Goal: Transaction & Acquisition: Book appointment/travel/reservation

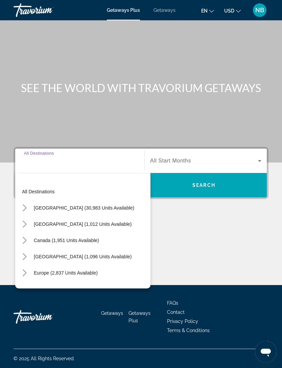
click at [81, 237] on span "Canada (1,951 units available)" at bounding box center [66, 239] width 65 height 5
type input "**********"
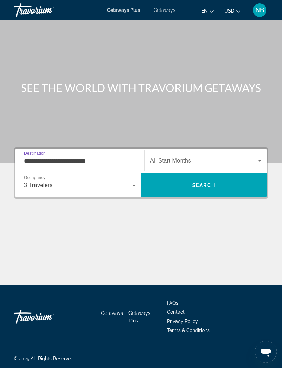
click at [244, 151] on div "Search widget" at bounding box center [205, 160] width 111 height 19
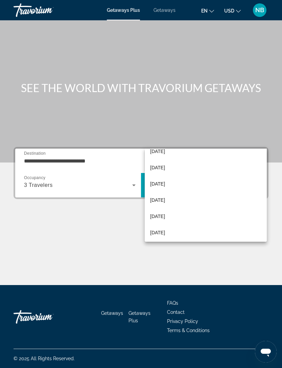
scroll to position [122, 0]
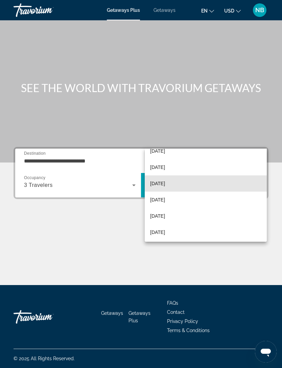
click at [165, 180] on span "[DATE]" at bounding box center [157, 183] width 15 height 8
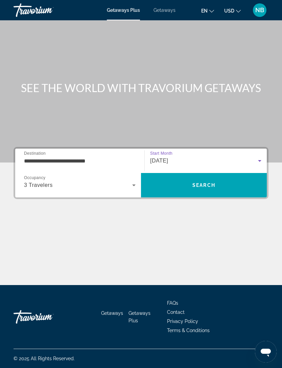
click at [196, 177] on span "Search" at bounding box center [204, 185] width 126 height 16
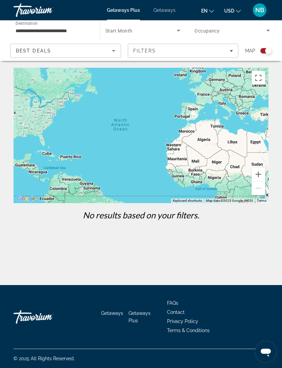
click at [113, 68] on div "Main content" at bounding box center [141, 135] width 255 height 135
click at [110, 75] on div "Main content" at bounding box center [141, 135] width 255 height 135
click at [113, 74] on div "Main content" at bounding box center [141, 135] width 255 height 135
click at [116, 71] on div "Main content" at bounding box center [141, 135] width 255 height 135
click at [232, 72] on div "Main content" at bounding box center [141, 135] width 255 height 135
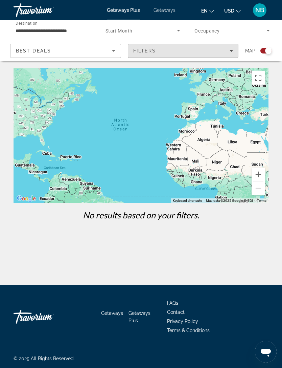
click at [233, 71] on div "Main content" at bounding box center [141, 135] width 255 height 135
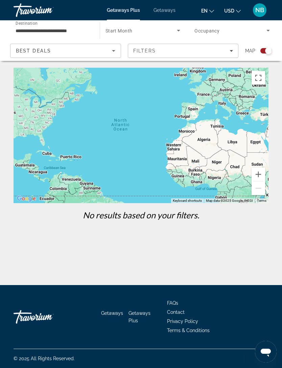
click at [230, 71] on div "Main content" at bounding box center [141, 135] width 255 height 135
click at [171, 8] on span "Getaways" at bounding box center [164, 9] width 22 height 5
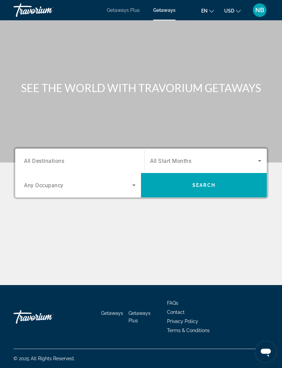
click at [135, 187] on icon "Search widget" at bounding box center [134, 185] width 8 height 8
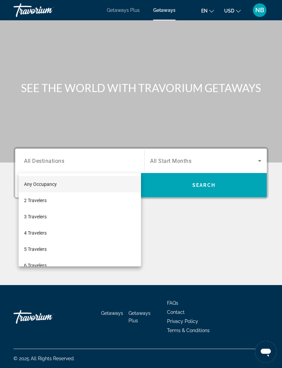
scroll to position [22, 0]
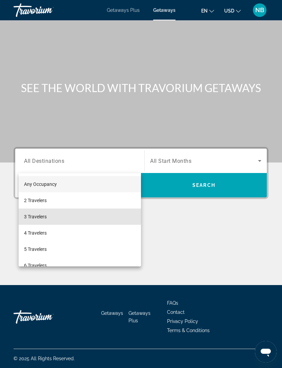
click at [43, 215] on span "3 Travelers" at bounding box center [35, 216] width 23 height 8
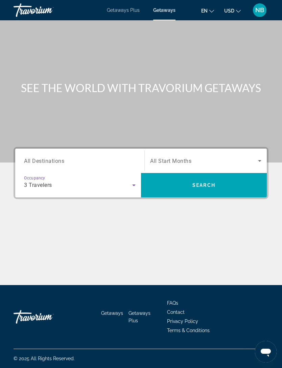
click at [129, 157] on input "Destination All Destinations" at bounding box center [80, 161] width 112 height 8
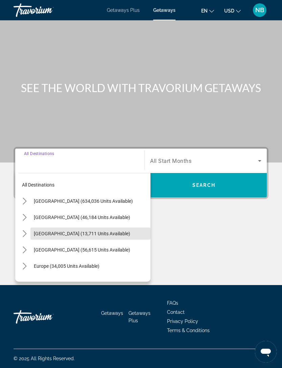
click at [46, 231] on span "[GEOGRAPHIC_DATA] (13,711 units available)" at bounding box center [82, 233] width 96 height 5
type input "**********"
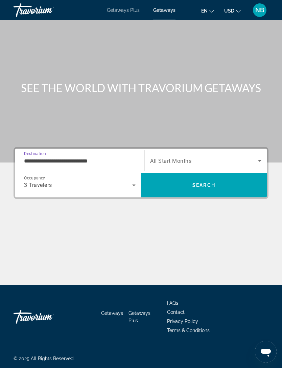
click at [260, 157] on icon "Search widget" at bounding box center [260, 161] width 8 height 8
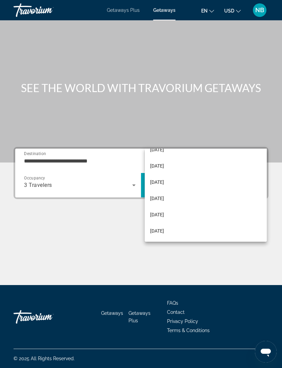
scroll to position [140, 0]
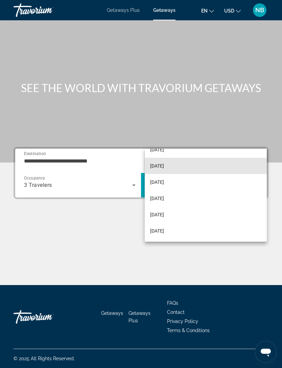
click at [164, 166] on span "[DATE]" at bounding box center [157, 166] width 14 height 8
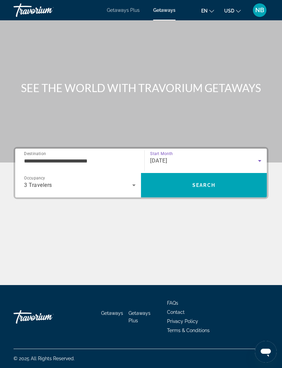
click at [202, 182] on span "Search" at bounding box center [203, 184] width 23 height 5
click at [136, 187] on icon "Search widget" at bounding box center [134, 185] width 8 height 8
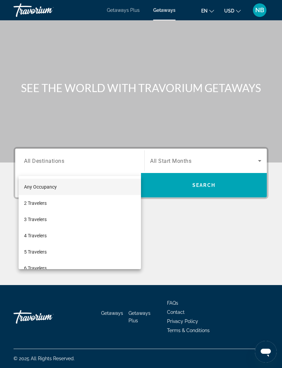
scroll to position [22, 0]
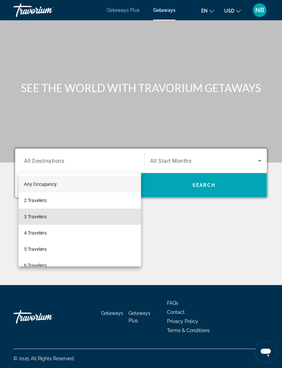
click at [45, 216] on span "3 Travelers" at bounding box center [35, 216] width 23 height 8
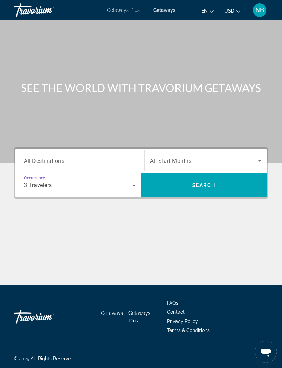
click at [260, 157] on icon "Search widget" at bounding box center [260, 161] width 8 height 8
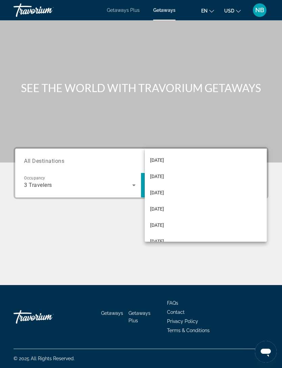
scroll to position [97, 0]
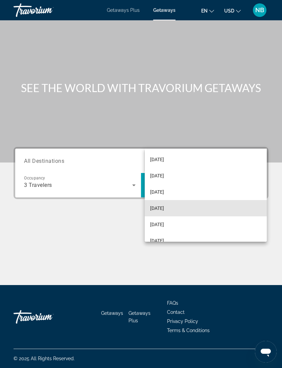
click at [164, 207] on span "[DATE]" at bounding box center [157, 208] width 14 height 8
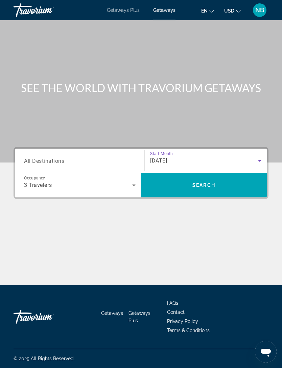
click at [129, 157] on input "Destination All Destinations" at bounding box center [80, 161] width 112 height 8
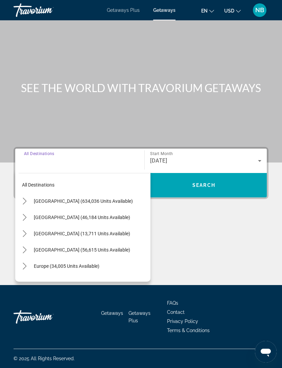
click at [75, 198] on span "[GEOGRAPHIC_DATA] (634,036 units available)" at bounding box center [83, 200] width 99 height 5
type input "**********"
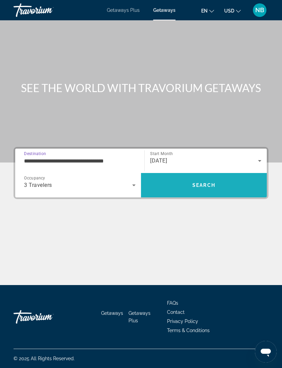
click at [207, 182] on span "Search" at bounding box center [203, 184] width 23 height 5
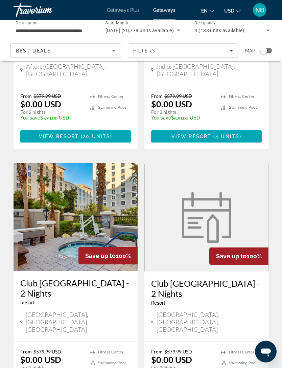
scroll to position [1246, 0]
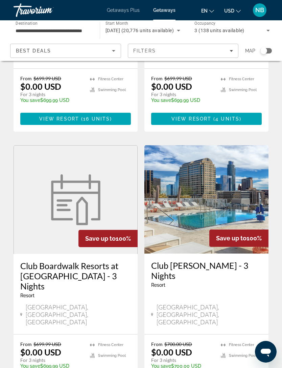
scroll to position [1247, 0]
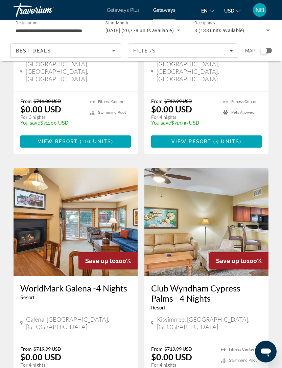
scroll to position [1242, 0]
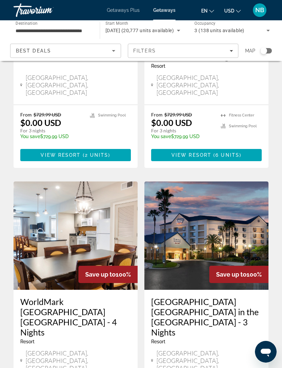
scroll to position [1256, 0]
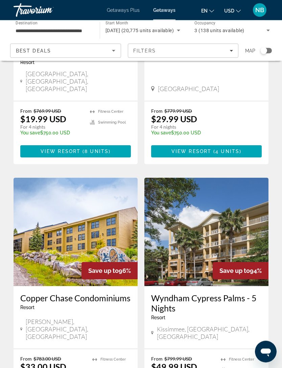
scroll to position [1226, 0]
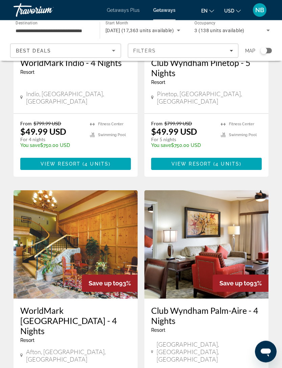
scroll to position [1193, 0]
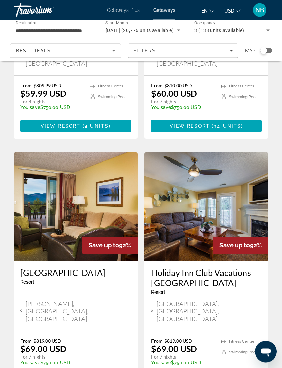
scroll to position [1246, 0]
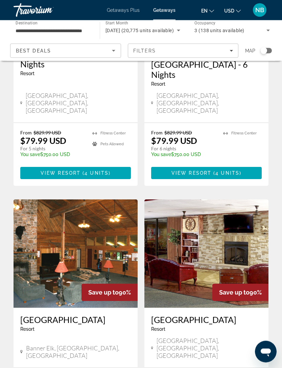
scroll to position [681, 0]
click at [82, 199] on img "Main content" at bounding box center [76, 253] width 124 height 108
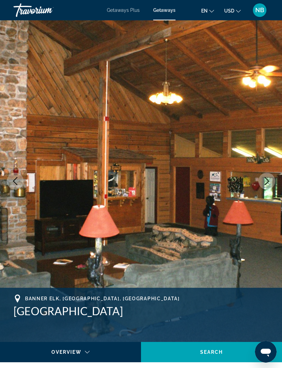
click at [264, 184] on icon "Next image" at bounding box center [267, 181] width 8 height 8
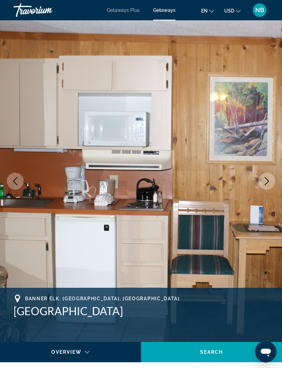
click at [266, 182] on icon "Next image" at bounding box center [267, 181] width 8 height 8
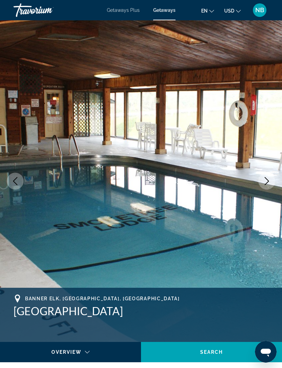
click at [268, 180] on icon "Next image" at bounding box center [267, 181] width 8 height 8
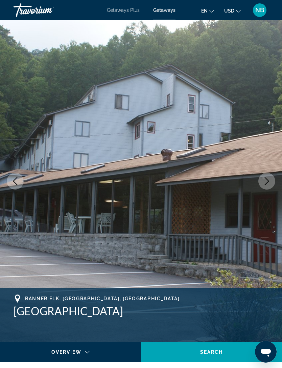
click at [268, 179] on icon "Next image" at bounding box center [267, 181] width 8 height 8
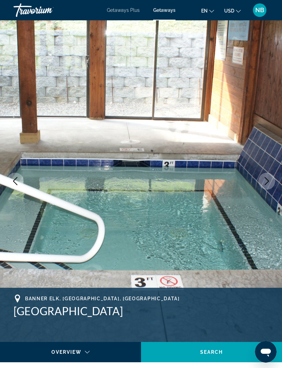
click at [270, 178] on icon "Next image" at bounding box center [267, 181] width 8 height 8
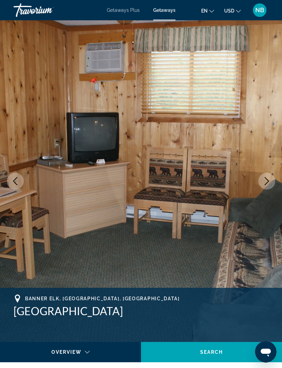
click at [269, 180] on icon "Next image" at bounding box center [267, 181] width 8 height 8
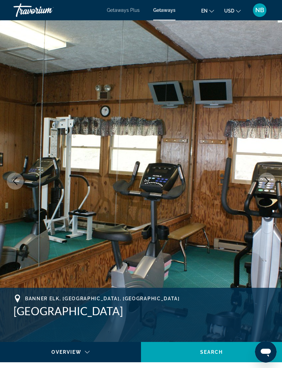
click at [269, 181] on icon "Next image" at bounding box center [267, 181] width 4 height 8
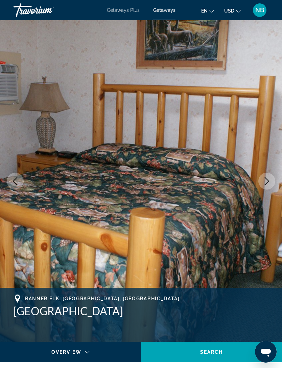
click at [266, 181] on icon "Next image" at bounding box center [267, 181] width 8 height 8
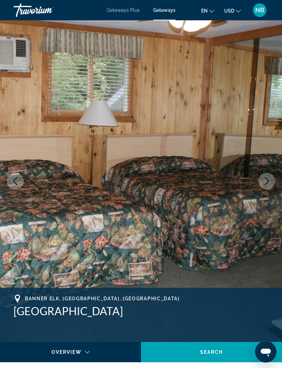
click at [266, 181] on icon "Next image" at bounding box center [267, 181] width 8 height 8
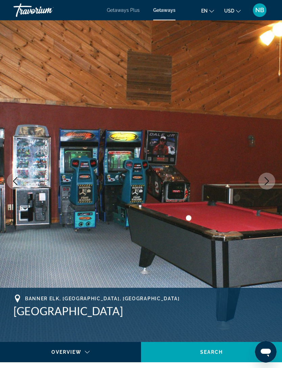
click at [264, 183] on icon "Next image" at bounding box center [267, 181] width 8 height 8
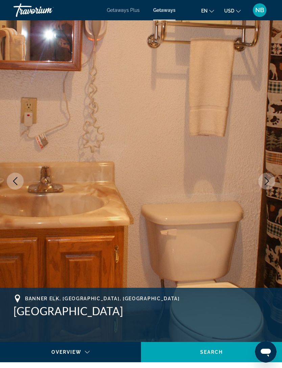
click at [269, 181] on icon "Next image" at bounding box center [267, 181] width 8 height 8
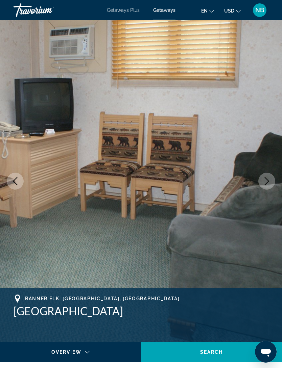
click at [267, 183] on icon "Next image" at bounding box center [267, 181] width 8 height 8
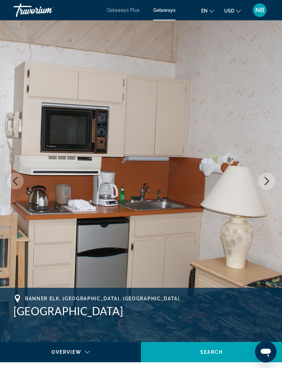
click at [262, 189] on img "Main content" at bounding box center [141, 180] width 282 height 321
click at [262, 182] on button "Next image" at bounding box center [266, 180] width 17 height 17
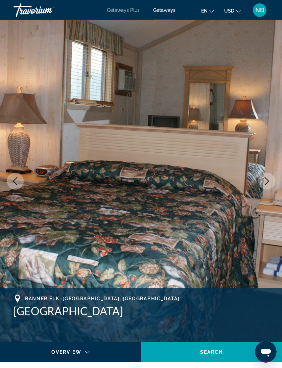
click at [269, 178] on icon "Next image" at bounding box center [267, 181] width 8 height 8
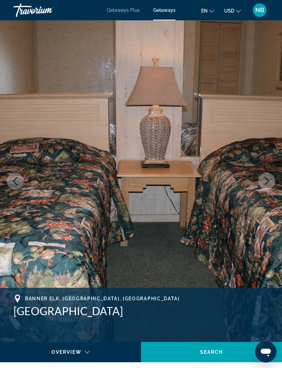
click at [265, 183] on icon "Next image" at bounding box center [267, 181] width 8 height 8
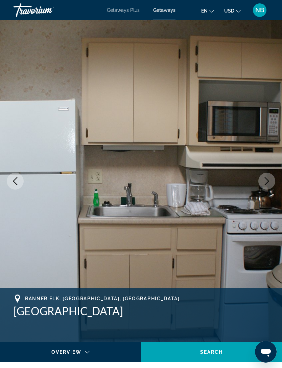
click at [266, 186] on button "Next image" at bounding box center [266, 180] width 17 height 17
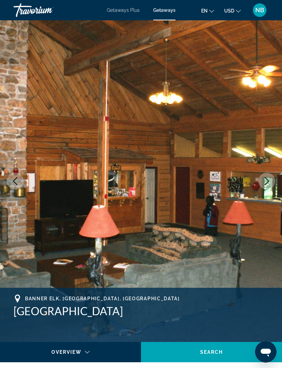
click at [267, 184] on icon "Next image" at bounding box center [267, 181] width 8 height 8
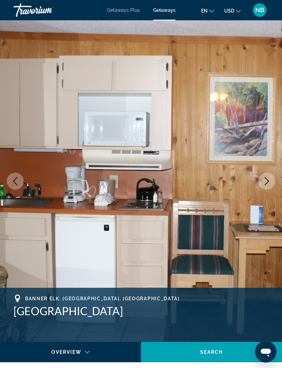
click at [270, 181] on icon "Next image" at bounding box center [267, 181] width 8 height 8
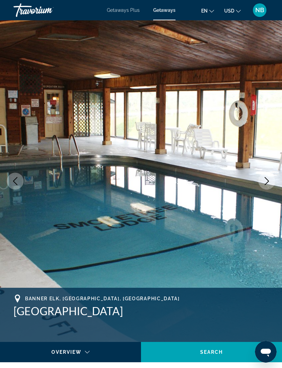
click at [268, 182] on icon "Next image" at bounding box center [267, 181] width 8 height 8
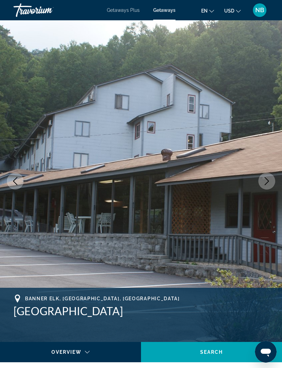
click at [267, 181] on icon "Next image" at bounding box center [267, 181] width 8 height 8
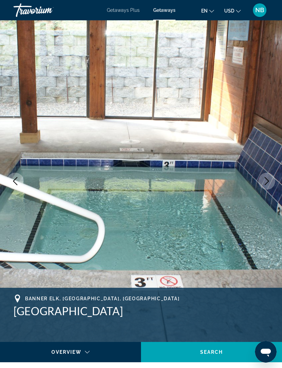
click at [125, 10] on span "Getaways Plus" at bounding box center [123, 9] width 33 height 5
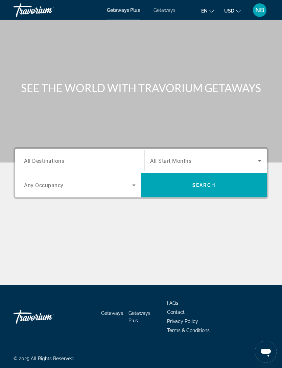
click at [136, 186] on icon "Search widget" at bounding box center [134, 185] width 8 height 8
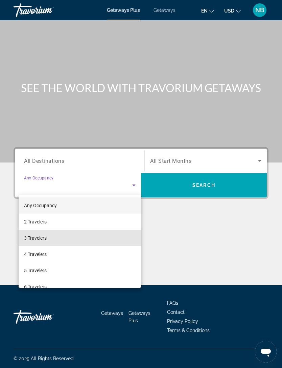
click at [49, 239] on mat-option "3 Travelers" at bounding box center [80, 238] width 122 height 16
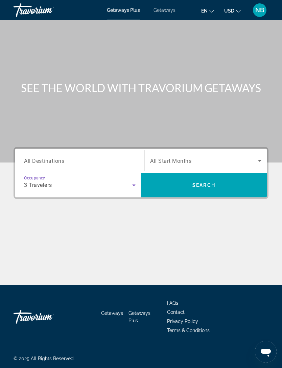
click at [259, 162] on icon "Search widget" at bounding box center [260, 161] width 8 height 8
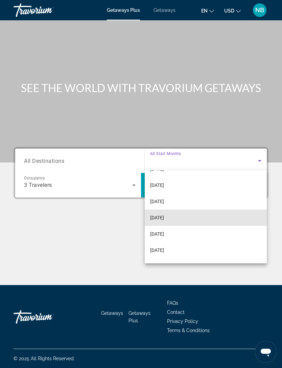
scroll to position [94, 0]
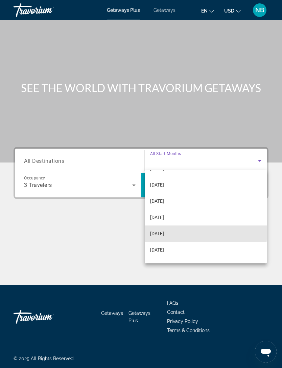
click at [164, 232] on span "[DATE]" at bounding box center [157, 233] width 14 height 8
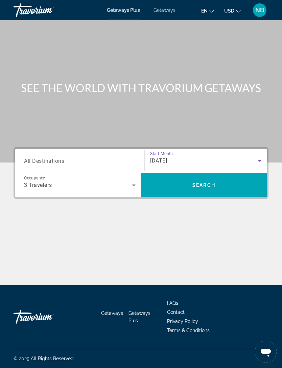
click at [132, 155] on div "Search widget" at bounding box center [80, 160] width 112 height 19
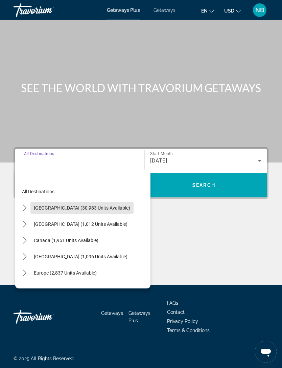
click at [85, 206] on span "[GEOGRAPHIC_DATA] (30,983 units available)" at bounding box center [82, 207] width 96 height 5
type input "**********"
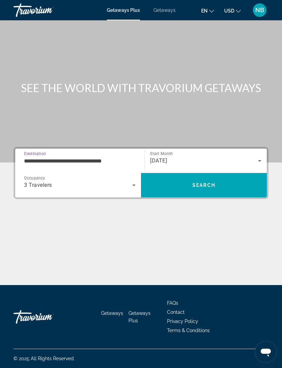
click at [213, 184] on span "Search" at bounding box center [203, 184] width 23 height 5
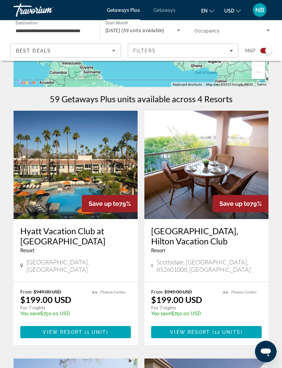
scroll to position [116, 0]
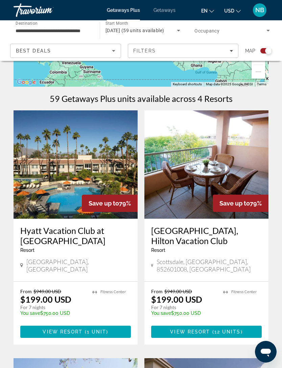
click at [112, 50] on icon "Sort by" at bounding box center [114, 51] width 8 height 8
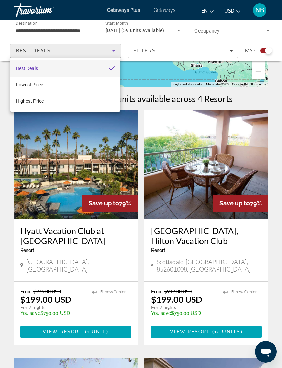
click at [115, 52] on div at bounding box center [141, 184] width 282 height 368
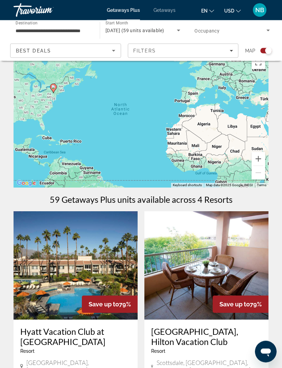
scroll to position [0, 0]
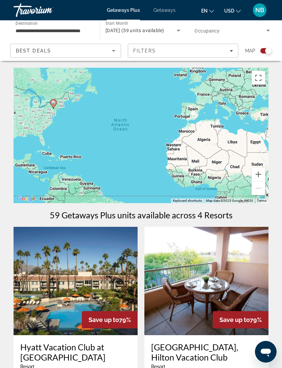
click at [270, 28] on icon "Search widget" at bounding box center [268, 30] width 8 height 8
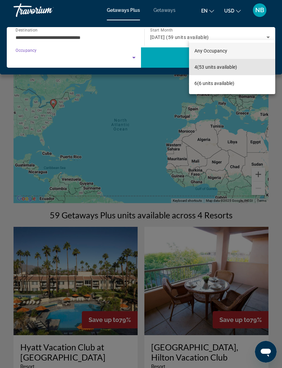
click at [232, 68] on span "4 (53 units available)" at bounding box center [215, 67] width 43 height 8
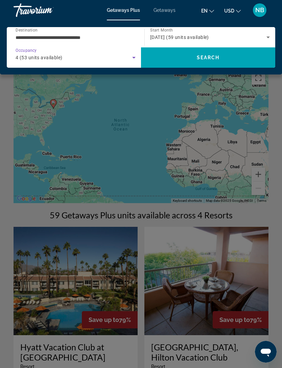
click at [217, 58] on span "Search" at bounding box center [208, 57] width 23 height 5
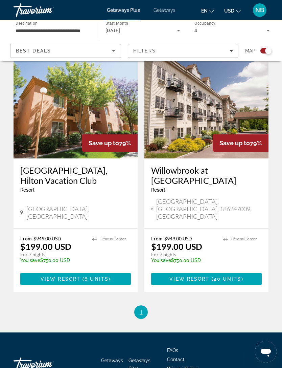
scroll to position [427, 0]
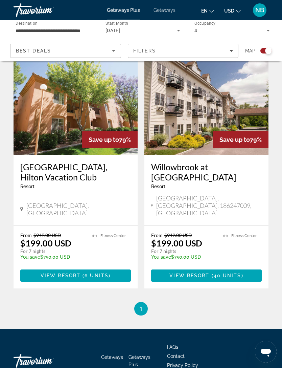
click at [239, 10] on icon "Change currency" at bounding box center [238, 11] width 5 height 5
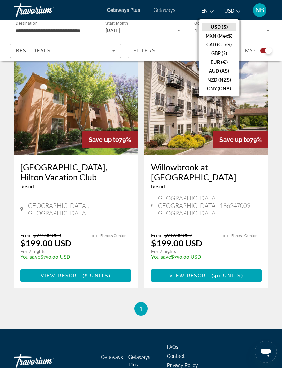
click at [219, 24] on button "USD ($)" at bounding box center [218, 27] width 33 height 9
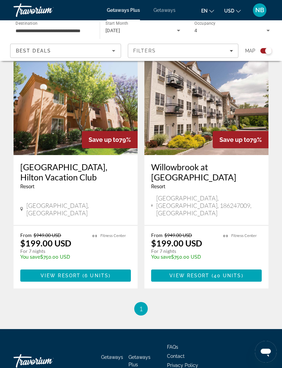
click at [63, 27] on input "**********" at bounding box center [53, 31] width 75 height 8
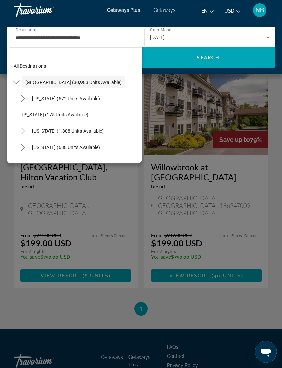
click at [218, 53] on span "Search" at bounding box center [208, 57] width 134 height 16
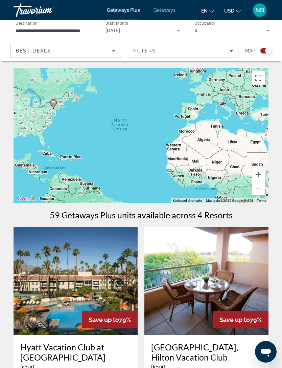
click at [270, 29] on icon "Search widget" at bounding box center [268, 30] width 8 height 8
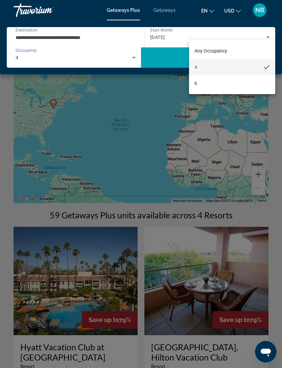
click at [270, 32] on div at bounding box center [141, 184] width 282 height 368
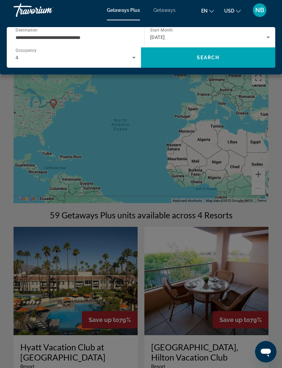
click at [268, 33] on icon "Search widget" at bounding box center [268, 37] width 8 height 8
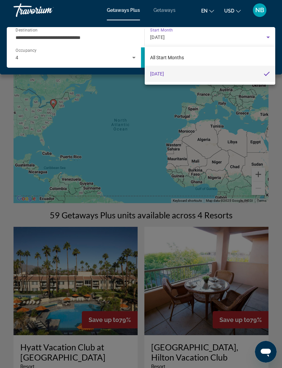
click at [176, 8] on div at bounding box center [141, 184] width 282 height 368
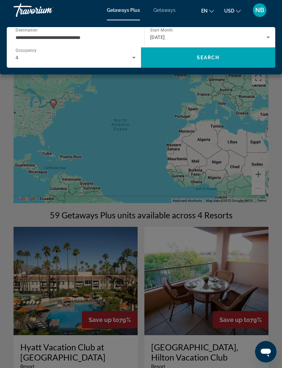
click at [165, 11] on span "Getaways" at bounding box center [164, 9] width 22 height 5
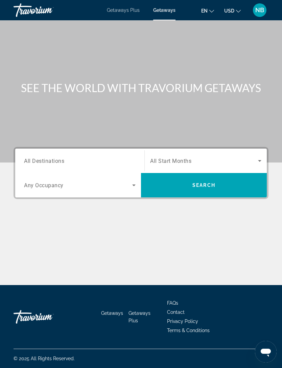
click at [134, 183] on icon "Search widget" at bounding box center [134, 185] width 8 height 8
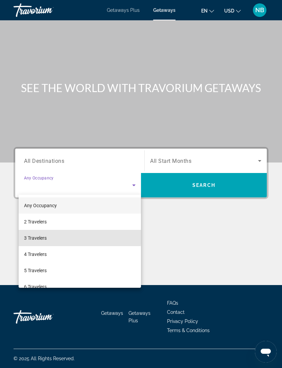
click at [43, 236] on span "3 Travelers" at bounding box center [35, 238] width 23 height 8
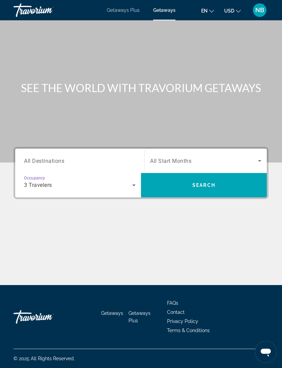
click at [133, 155] on div "Search widget" at bounding box center [80, 160] width 112 height 19
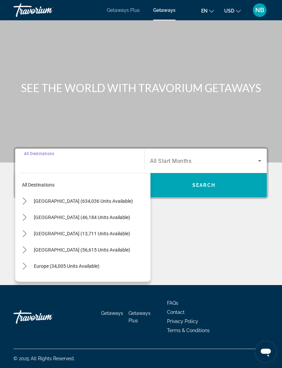
click at [94, 197] on span "Select destination: United States (634,036 units available)" at bounding box center [90, 201] width 120 height 16
type input "**********"
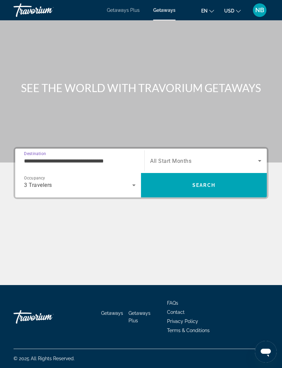
click at [258, 162] on icon "Search widget" at bounding box center [260, 161] width 8 height 8
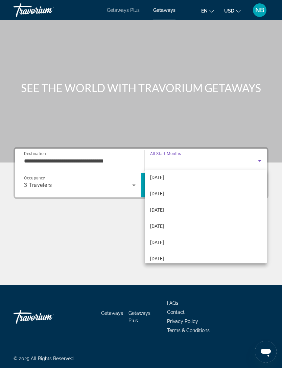
scroll to position [103, 0]
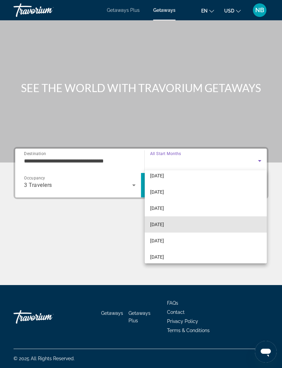
click at [164, 224] on span "[DATE]" at bounding box center [157, 224] width 14 height 8
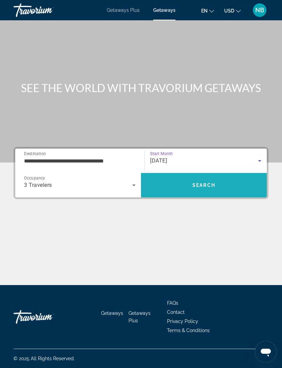
click at [221, 184] on span "Search" at bounding box center [204, 185] width 126 height 16
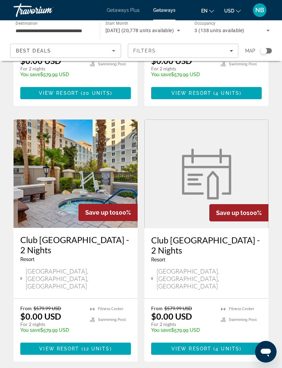
scroll to position [1246, 0]
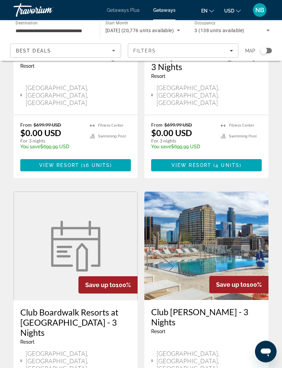
scroll to position [1199, 0]
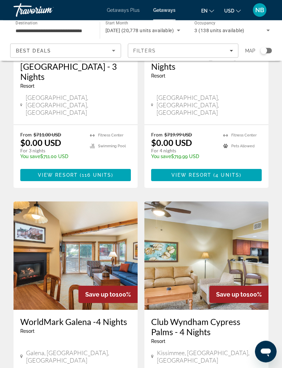
scroll to position [1209, 0]
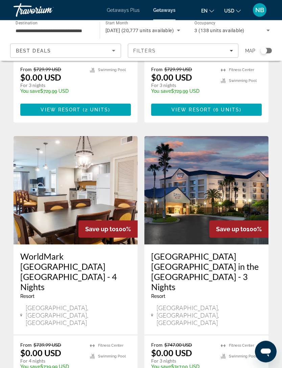
scroll to position [1256, 0]
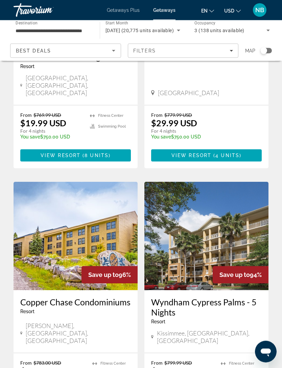
scroll to position [1226, 0]
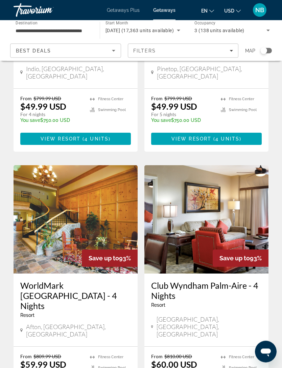
scroll to position [1246, 0]
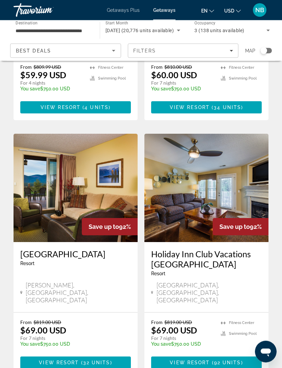
scroll to position [1246, 0]
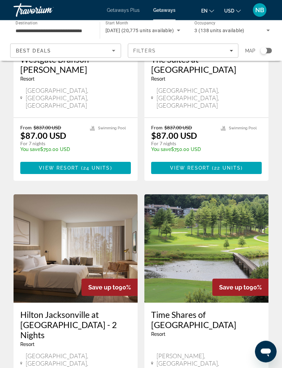
scroll to position [1186, 0]
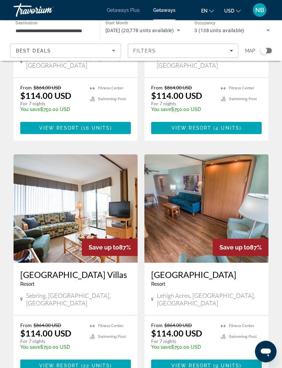
scroll to position [1244, 0]
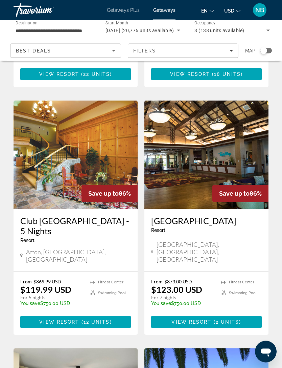
scroll to position [242, 0]
click at [233, 140] on img "Main content" at bounding box center [206, 154] width 124 height 108
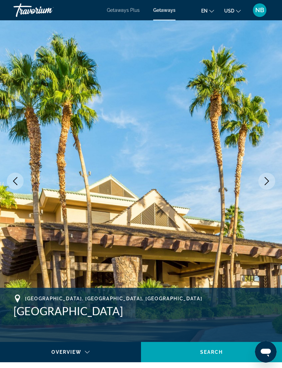
click at [270, 179] on icon "Next image" at bounding box center [267, 181] width 8 height 8
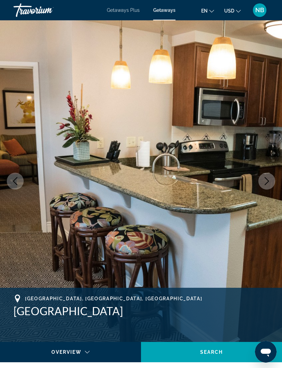
click at [264, 182] on icon "Next image" at bounding box center [267, 181] width 8 height 8
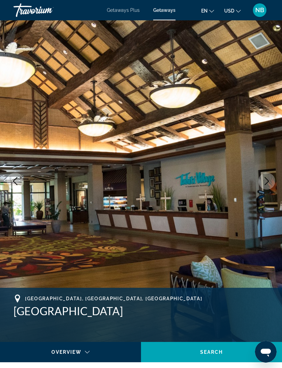
click at [267, 180] on icon "Next image" at bounding box center [267, 181] width 4 height 8
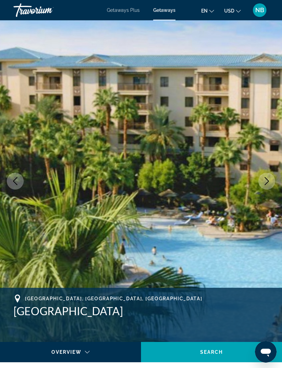
click at [266, 187] on button "Next image" at bounding box center [266, 180] width 17 height 17
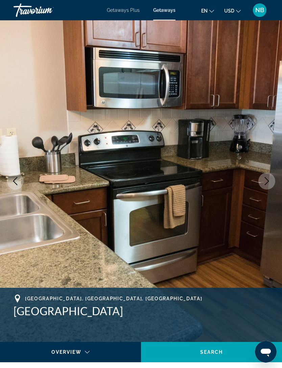
click at [269, 180] on icon "Next image" at bounding box center [267, 181] width 8 height 8
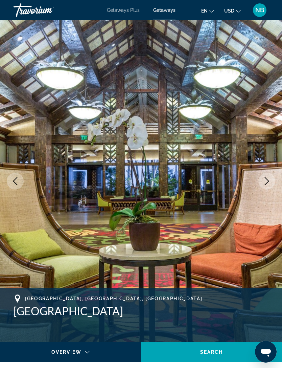
click at [263, 182] on icon "Next image" at bounding box center [267, 181] width 8 height 8
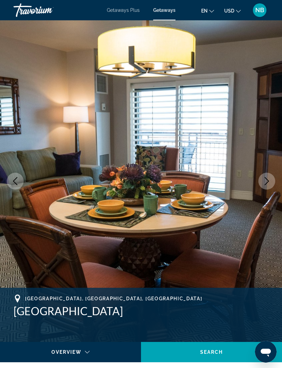
click at [265, 184] on icon "Next image" at bounding box center [267, 181] width 8 height 8
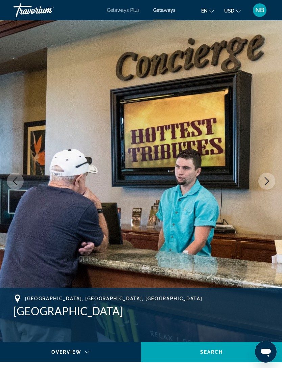
click at [267, 187] on button "Next image" at bounding box center [266, 180] width 17 height 17
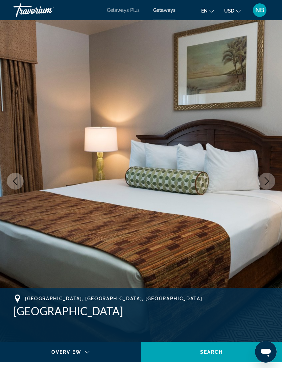
click at [263, 188] on button "Next image" at bounding box center [266, 180] width 17 height 17
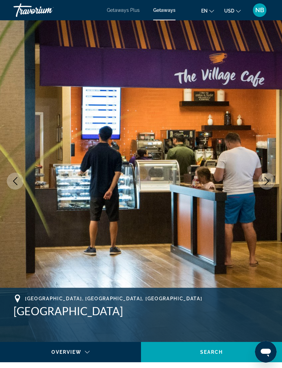
click at [264, 185] on button "Next image" at bounding box center [266, 180] width 17 height 17
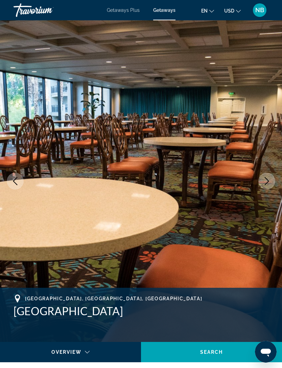
click at [267, 179] on icon "Next image" at bounding box center [267, 181] width 4 height 8
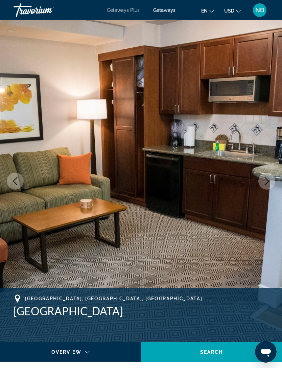
click at [264, 178] on icon "Next image" at bounding box center [267, 181] width 8 height 8
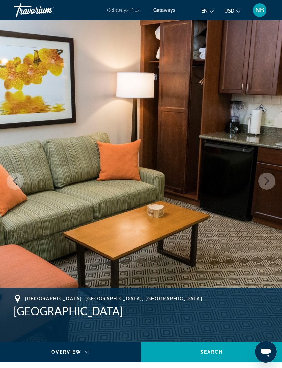
click at [262, 180] on button "Next image" at bounding box center [266, 180] width 17 height 17
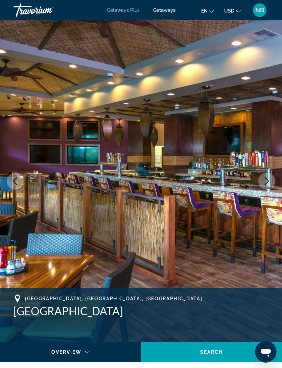
click at [269, 178] on icon "Next image" at bounding box center [267, 181] width 8 height 8
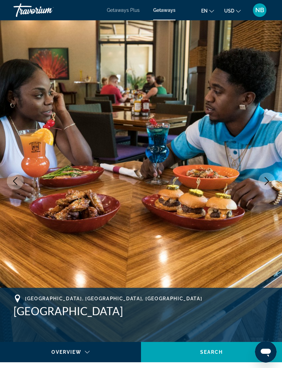
click at [266, 182] on icon "Next image" at bounding box center [267, 181] width 8 height 8
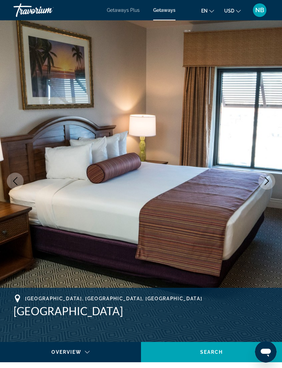
click at [267, 181] on icon "Next image" at bounding box center [267, 181] width 8 height 8
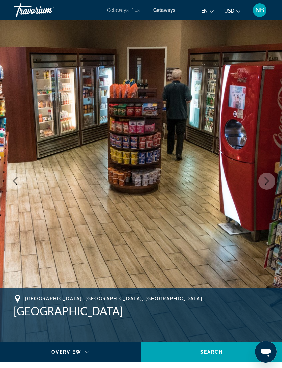
click at [268, 182] on icon "Next image" at bounding box center [267, 181] width 8 height 8
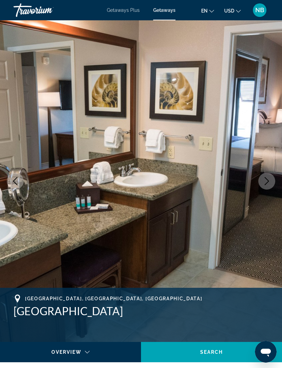
click at [268, 184] on icon "Next image" at bounding box center [267, 181] width 8 height 8
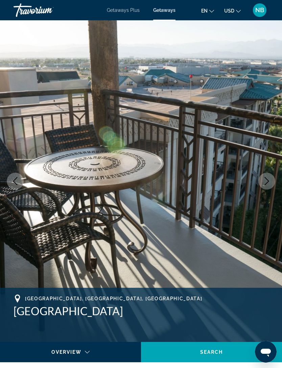
click at [267, 178] on icon "Next image" at bounding box center [267, 181] width 8 height 8
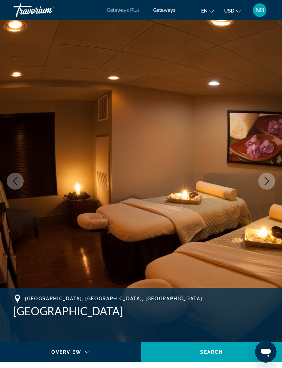
click at [266, 183] on icon "Next image" at bounding box center [267, 181] width 8 height 8
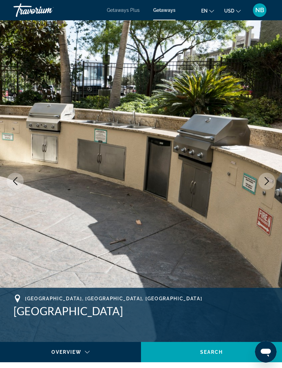
click at [265, 184] on icon "Next image" at bounding box center [267, 181] width 4 height 8
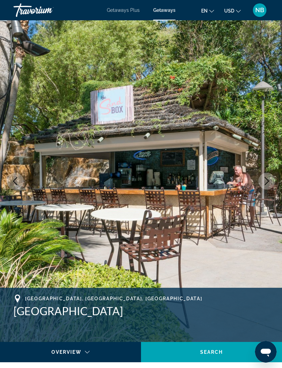
click at [267, 186] on button "Next image" at bounding box center [266, 180] width 17 height 17
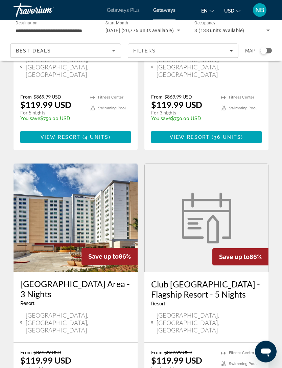
scroll to position [1204, 0]
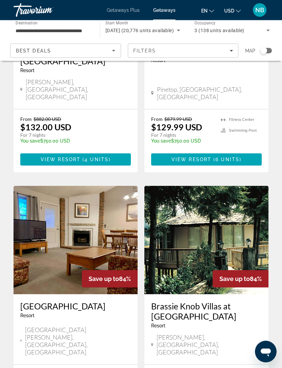
scroll to position [1184, 0]
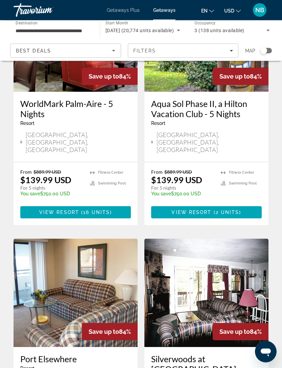
scroll to position [1152, 0]
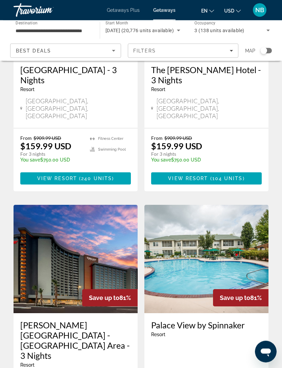
scroll to position [1167, 0]
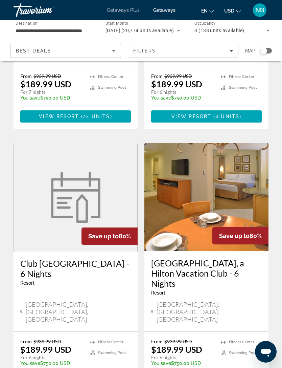
scroll to position [1236, 0]
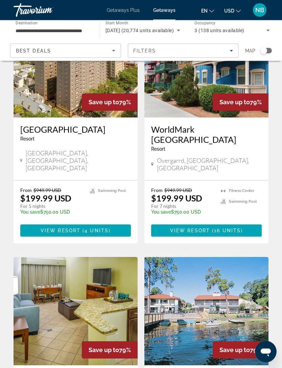
scroll to position [878, 0]
click at [87, 257] on img "Main content" at bounding box center [76, 311] width 124 height 108
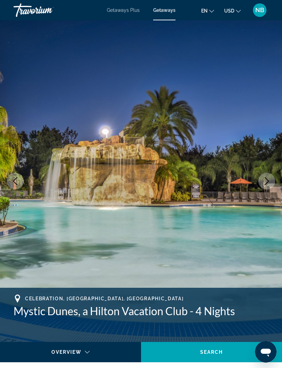
click at [265, 185] on button "Next image" at bounding box center [266, 180] width 17 height 17
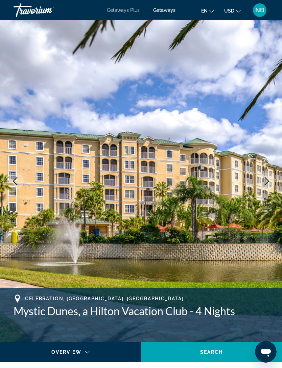
click at [267, 181] on icon "Next image" at bounding box center [267, 181] width 8 height 8
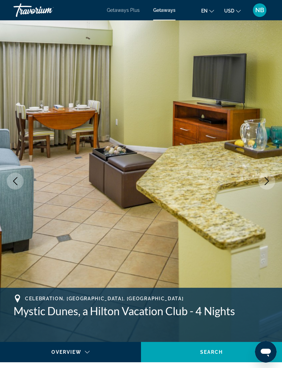
click at [265, 180] on icon "Next image" at bounding box center [267, 181] width 8 height 8
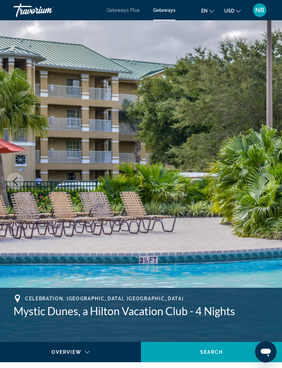
click at [265, 183] on icon "Next image" at bounding box center [267, 181] width 8 height 8
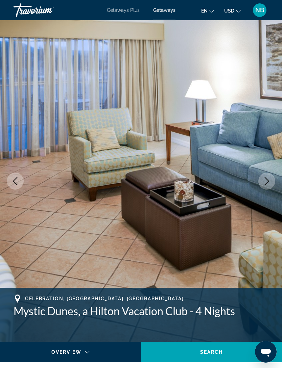
click at [264, 183] on icon "Next image" at bounding box center [267, 181] width 8 height 8
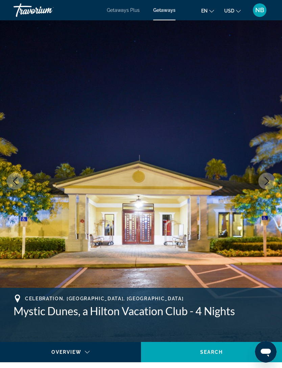
click at [263, 184] on icon "Next image" at bounding box center [267, 181] width 8 height 8
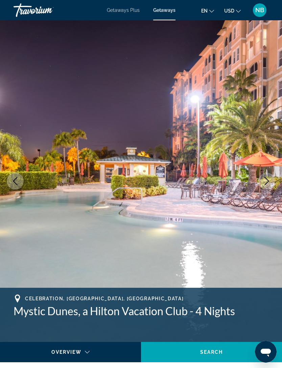
click at [265, 185] on button "Next image" at bounding box center [266, 180] width 17 height 17
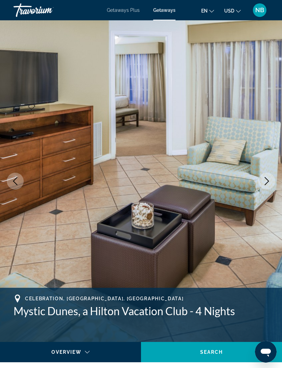
click at [266, 184] on icon "Next image" at bounding box center [267, 181] width 8 height 8
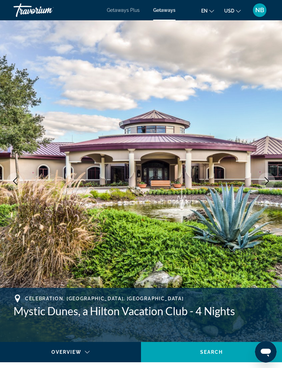
click at [268, 180] on icon "Next image" at bounding box center [267, 181] width 8 height 8
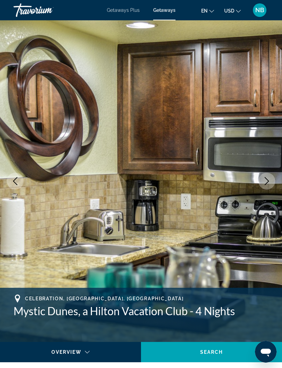
click at [266, 185] on icon "Next image" at bounding box center [267, 181] width 8 height 8
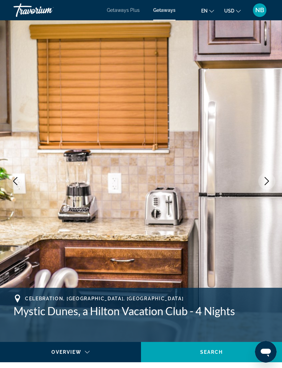
click at [269, 178] on icon "Next image" at bounding box center [267, 181] width 8 height 8
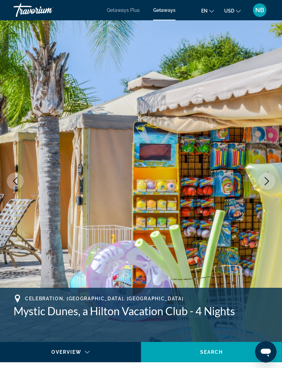
click at [266, 181] on icon "Next image" at bounding box center [267, 181] width 8 height 8
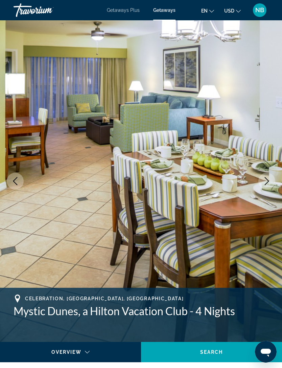
click at [268, 185] on icon "Next image" at bounding box center [267, 181] width 8 height 8
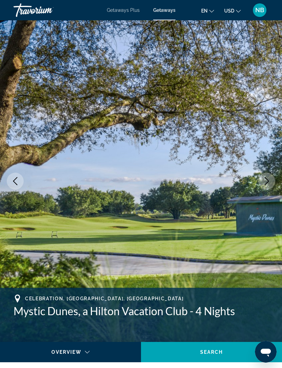
click at [266, 185] on button "Next image" at bounding box center [266, 180] width 17 height 17
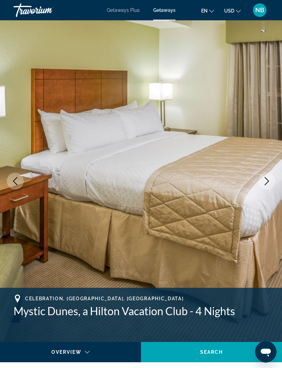
click at [266, 181] on icon "Next image" at bounding box center [267, 181] width 8 height 8
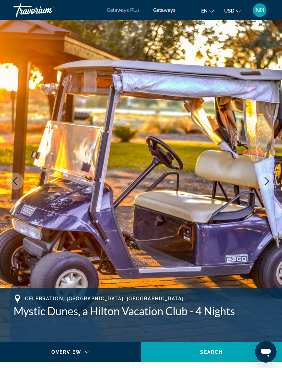
click at [266, 180] on icon "Next image" at bounding box center [267, 181] width 8 height 8
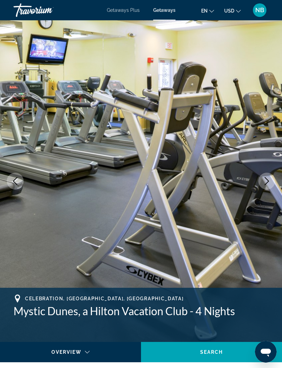
click at [265, 181] on icon "Next image" at bounding box center [267, 181] width 8 height 8
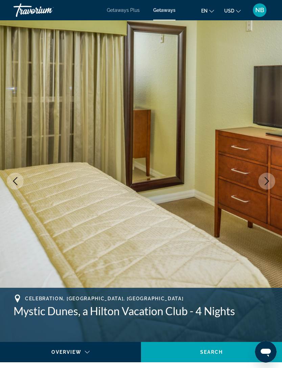
click at [266, 182] on icon "Next image" at bounding box center [267, 181] width 8 height 8
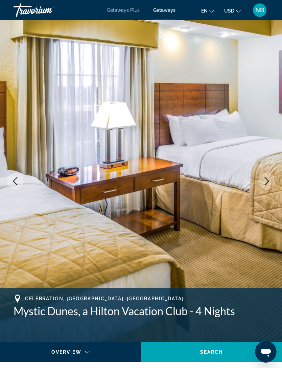
click at [266, 182] on icon "Next image" at bounding box center [267, 181] width 8 height 8
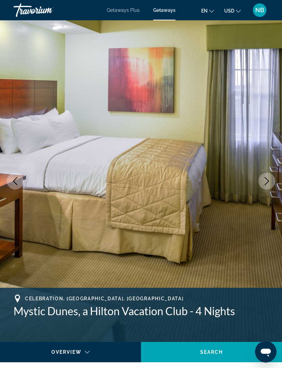
click at [266, 180] on icon "Next image" at bounding box center [267, 181] width 8 height 8
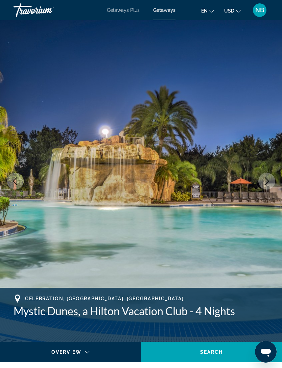
click at [266, 182] on icon "Next image" at bounding box center [267, 181] width 8 height 8
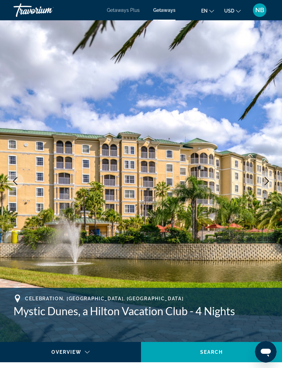
click at [265, 184] on icon "Next image" at bounding box center [267, 181] width 8 height 8
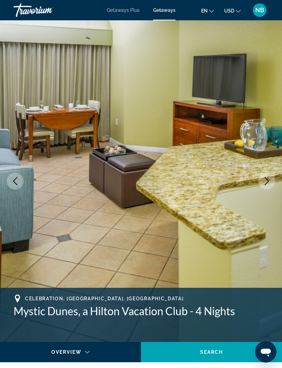
click at [265, 180] on icon "Next image" at bounding box center [267, 181] width 8 height 8
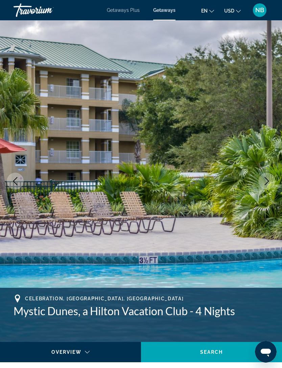
click at [265, 184] on icon "Next image" at bounding box center [267, 181] width 4 height 8
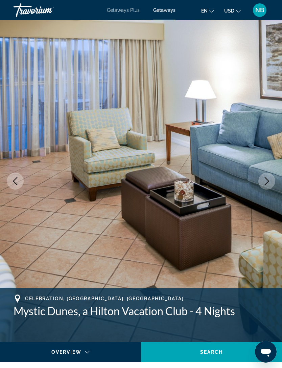
click at [267, 182] on icon "Next image" at bounding box center [267, 181] width 8 height 8
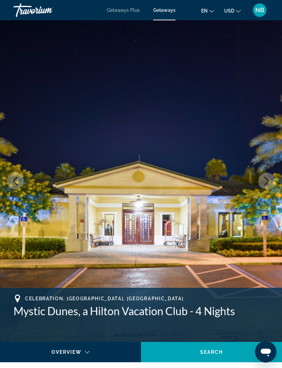
click at [265, 181] on icon "Next image" at bounding box center [267, 181] width 8 height 8
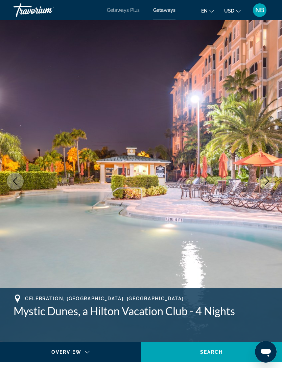
click at [265, 182] on icon "Next image" at bounding box center [267, 181] width 8 height 8
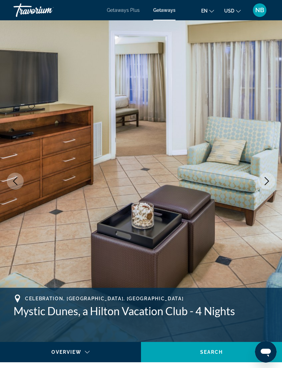
click at [267, 180] on icon "Next image" at bounding box center [267, 181] width 4 height 8
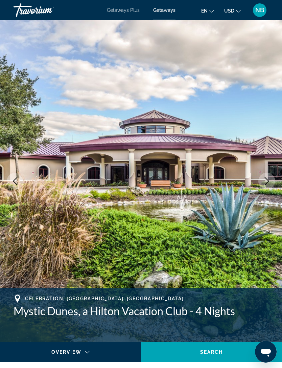
click at [268, 181] on icon "Next image" at bounding box center [267, 181] width 4 height 8
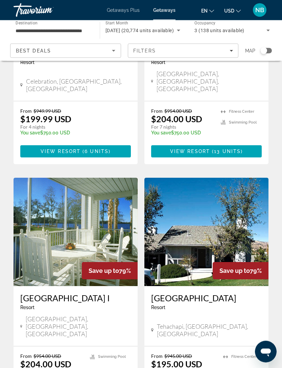
scroll to position [1215, 0]
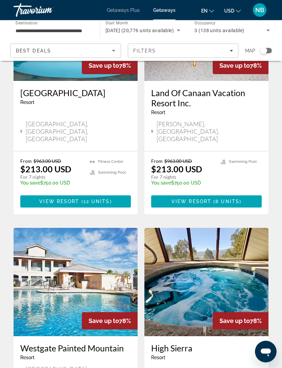
scroll to position [1152, 0]
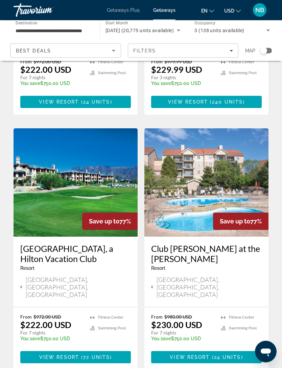
scroll to position [1256, 0]
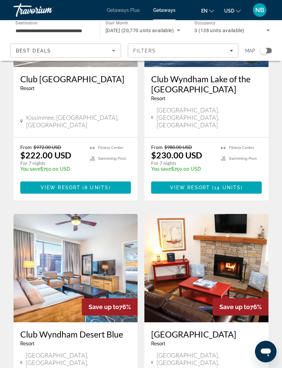
scroll to position [1156, 0]
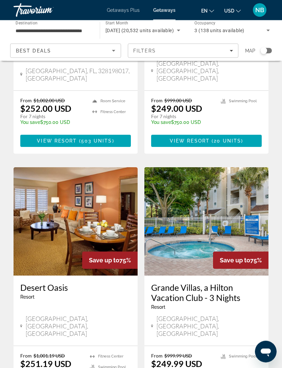
scroll to position [1137, 0]
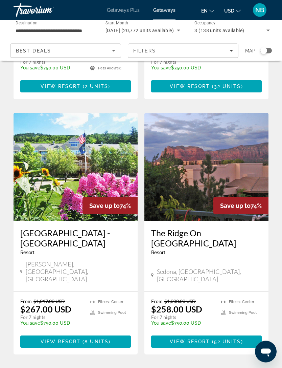
scroll to position [1256, 0]
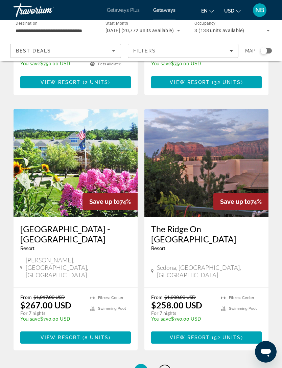
click at [166, 366] on span "21" at bounding box center [164, 369] width 7 height 7
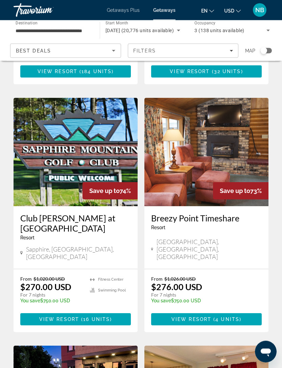
scroll to position [252, 0]
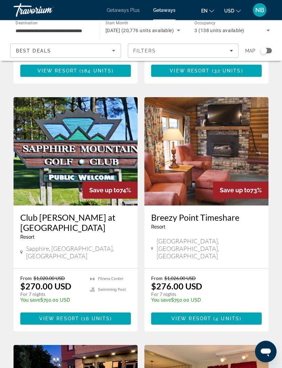
click at [77, 127] on img "Main content" at bounding box center [76, 151] width 124 height 108
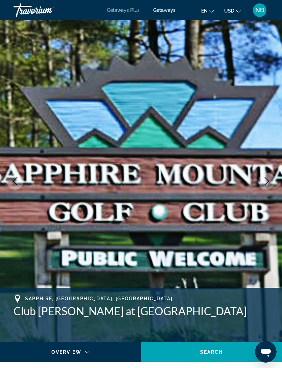
click at [266, 181] on icon "Next image" at bounding box center [267, 181] width 8 height 8
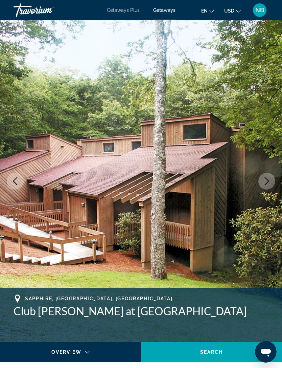
click at [266, 182] on icon "Next image" at bounding box center [267, 181] width 8 height 8
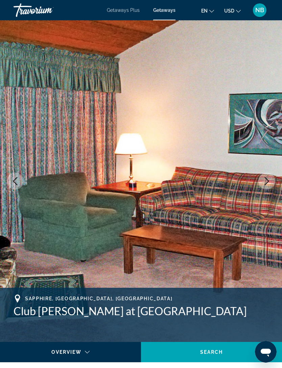
click at [268, 182] on icon "Next image" at bounding box center [267, 181] width 8 height 8
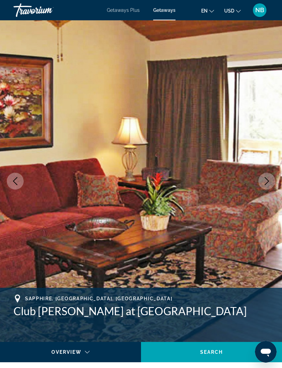
click at [269, 182] on icon "Next image" at bounding box center [267, 181] width 8 height 8
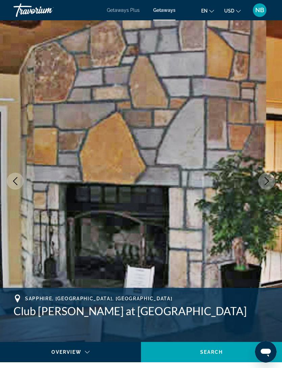
click at [267, 184] on icon "Next image" at bounding box center [267, 181] width 8 height 8
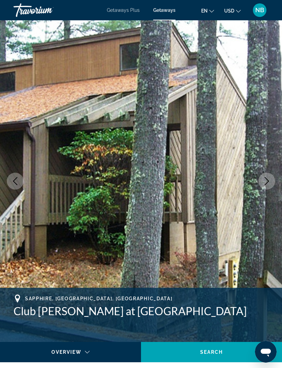
click at [268, 180] on icon "Next image" at bounding box center [267, 181] width 8 height 8
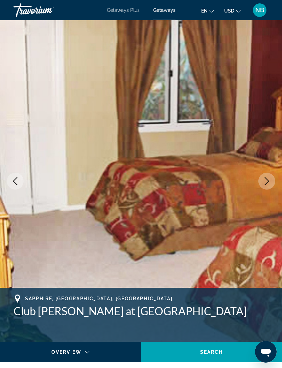
click at [266, 181] on icon "Next image" at bounding box center [267, 181] width 8 height 8
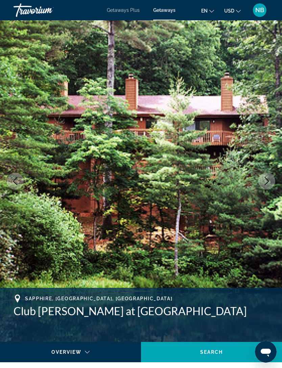
click at [265, 183] on icon "Next image" at bounding box center [267, 181] width 8 height 8
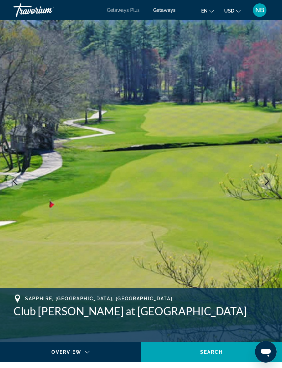
click at [268, 183] on icon "Next image" at bounding box center [267, 181] width 8 height 8
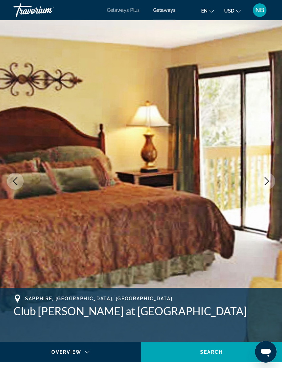
click at [266, 181] on icon "Next image" at bounding box center [267, 181] width 8 height 8
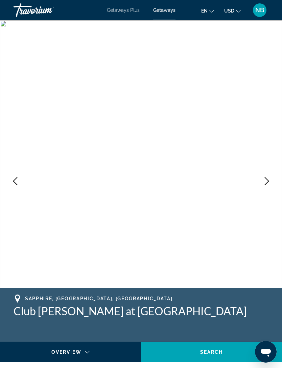
click at [269, 181] on icon "Next image" at bounding box center [267, 181] width 8 height 8
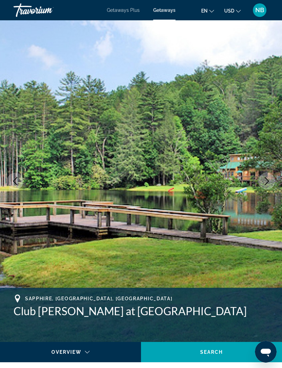
click at [270, 180] on icon "Next image" at bounding box center [267, 181] width 8 height 8
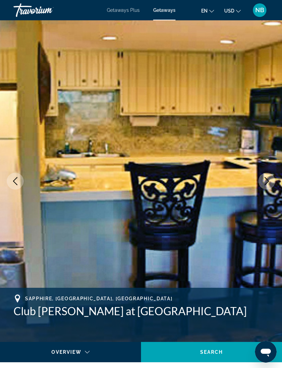
click at [268, 182] on icon "Next image" at bounding box center [267, 181] width 4 height 8
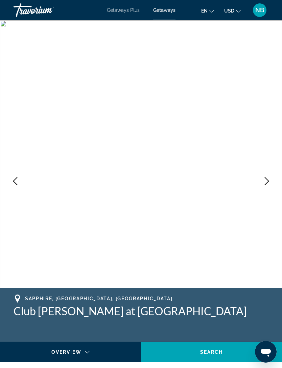
click at [267, 181] on icon "Next image" at bounding box center [267, 181] width 8 height 8
click at [267, 184] on icon "Next image" at bounding box center [267, 181] width 8 height 8
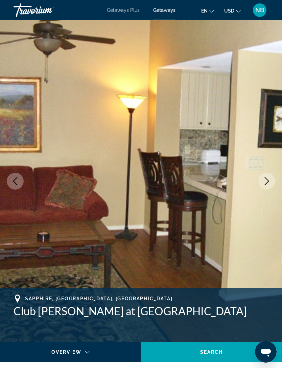
click at [270, 177] on icon "Next image" at bounding box center [267, 181] width 8 height 8
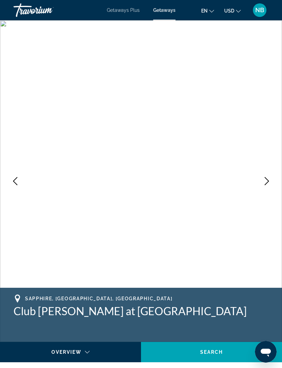
click at [269, 183] on icon "Next image" at bounding box center [267, 181] width 8 height 8
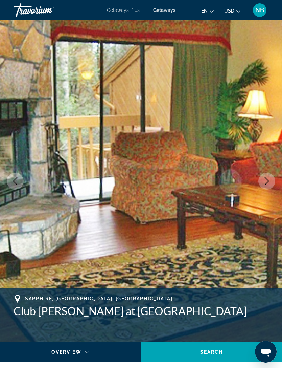
click at [268, 186] on button "Next image" at bounding box center [266, 180] width 17 height 17
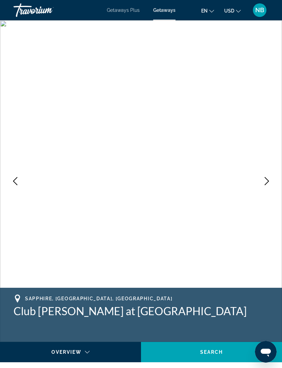
click at [268, 182] on icon "Next image" at bounding box center [267, 181] width 8 height 8
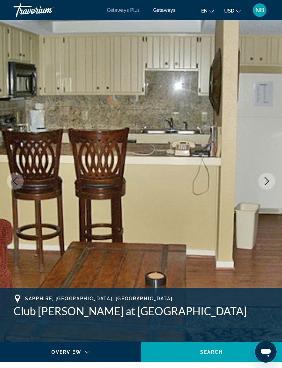
click at [273, 176] on button "Next image" at bounding box center [266, 180] width 17 height 17
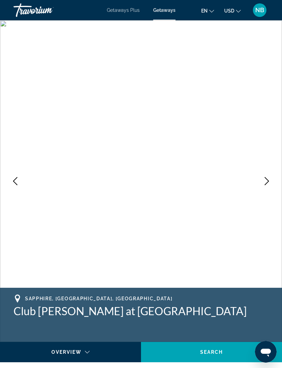
click at [268, 183] on icon "Next image" at bounding box center [267, 181] width 8 height 8
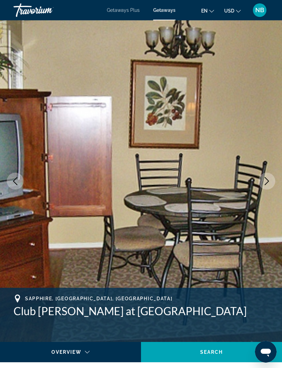
click at [267, 183] on icon "Next image" at bounding box center [267, 181] width 4 height 8
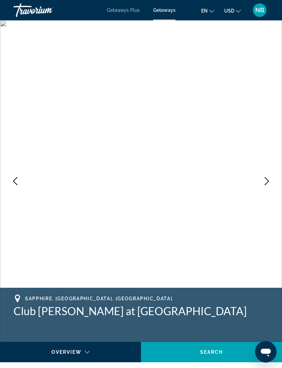
click at [263, 181] on icon "Next image" at bounding box center [267, 181] width 8 height 8
click at [268, 181] on icon "Next image" at bounding box center [267, 181] width 8 height 8
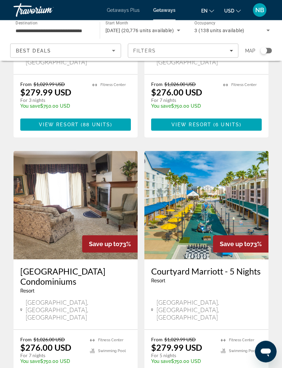
scroll to position [694, 0]
click at [207, 175] on img "Main content" at bounding box center [206, 205] width 124 height 108
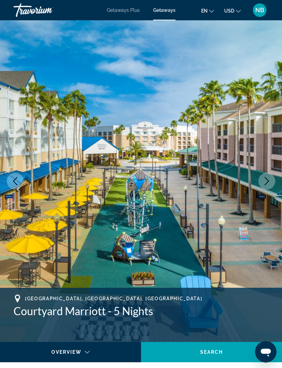
click at [266, 183] on icon "Next image" at bounding box center [267, 181] width 8 height 8
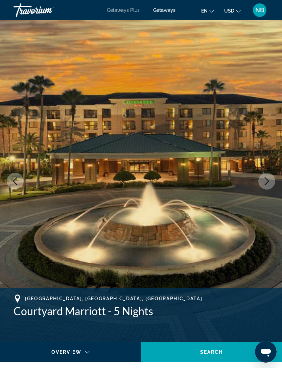
click at [267, 180] on icon "Next image" at bounding box center [267, 181] width 8 height 8
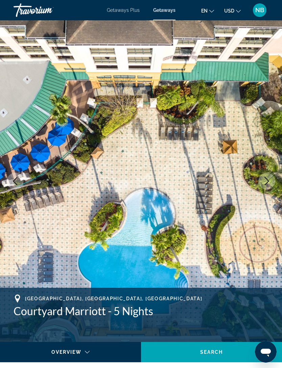
click at [267, 181] on icon "Next image" at bounding box center [267, 181] width 8 height 8
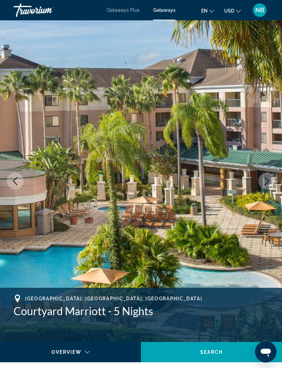
click at [269, 181] on icon "Next image" at bounding box center [267, 181] width 8 height 8
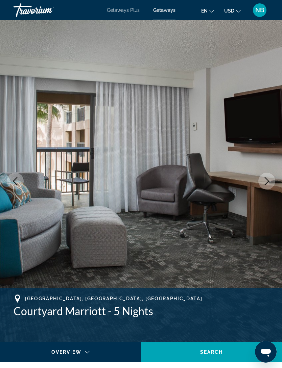
click at [266, 183] on icon "Next image" at bounding box center [267, 181] width 4 height 8
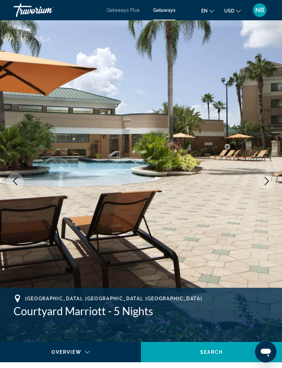
click at [266, 182] on icon "Next image" at bounding box center [267, 181] width 8 height 8
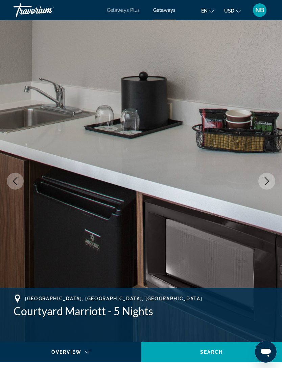
click at [266, 182] on icon "Next image" at bounding box center [267, 181] width 8 height 8
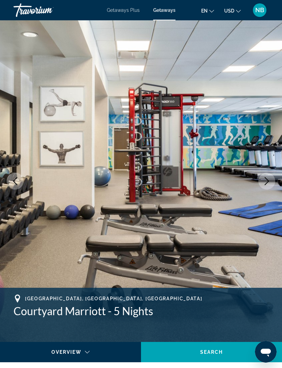
click at [269, 177] on icon "Next image" at bounding box center [267, 181] width 8 height 8
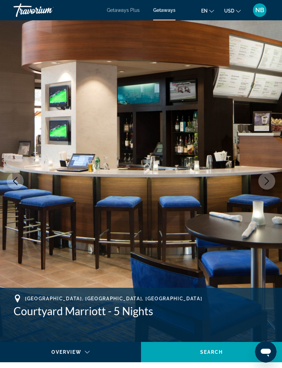
click at [266, 180] on icon "Next image" at bounding box center [267, 181] width 8 height 8
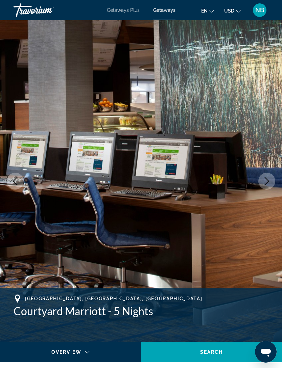
click at [265, 181] on icon "Next image" at bounding box center [267, 181] width 8 height 8
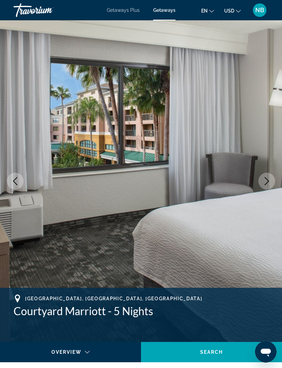
click at [266, 177] on icon "Next image" at bounding box center [267, 181] width 8 height 8
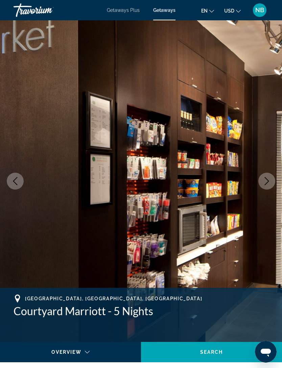
click at [265, 180] on icon "Next image" at bounding box center [267, 181] width 8 height 8
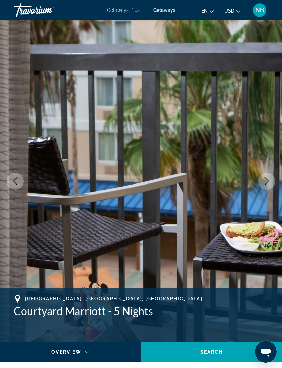
click at [270, 179] on icon "Next image" at bounding box center [267, 181] width 8 height 8
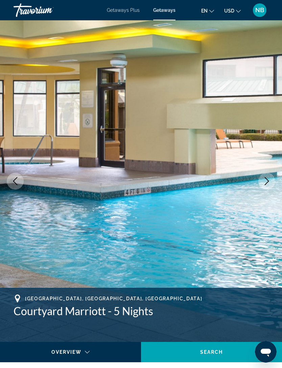
click at [266, 181] on icon "Next image" at bounding box center [267, 181] width 8 height 8
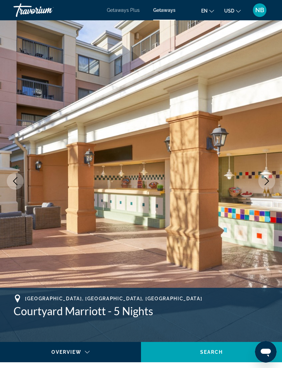
click at [264, 181] on icon "Next image" at bounding box center [267, 181] width 8 height 8
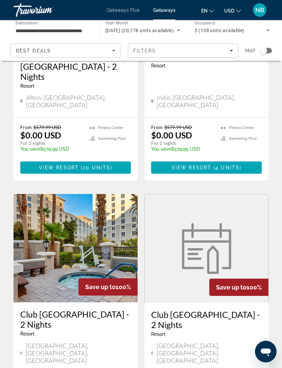
scroll to position [1246, 0]
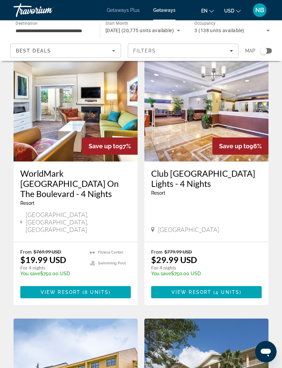
scroll to position [1226, 0]
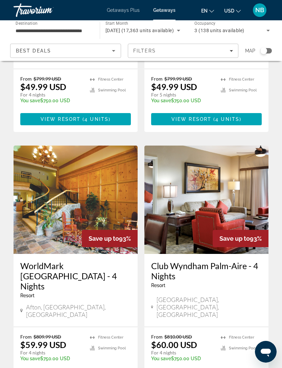
scroll to position [1246, 0]
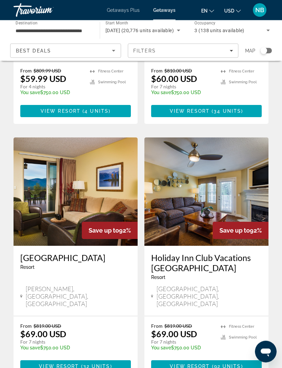
scroll to position [1246, 0]
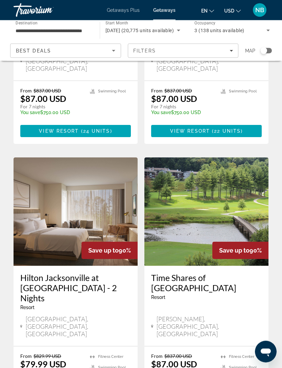
scroll to position [1236, 0]
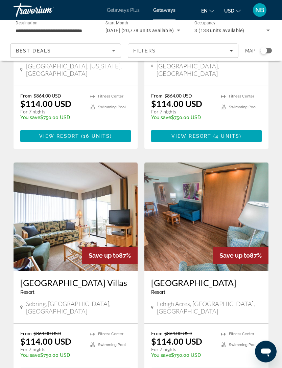
scroll to position [1246, 0]
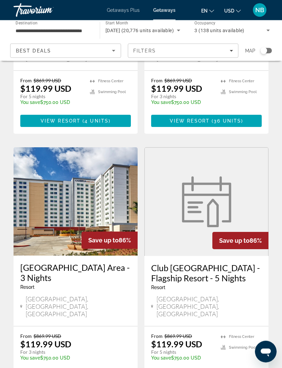
scroll to position [1256, 0]
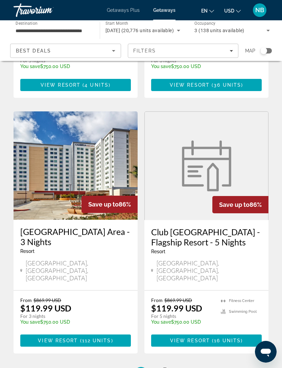
click at [167, 367] on span "11" at bounding box center [164, 373] width 7 height 7
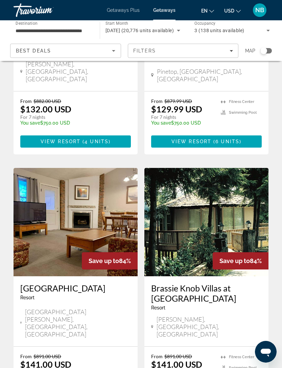
scroll to position [1236, 0]
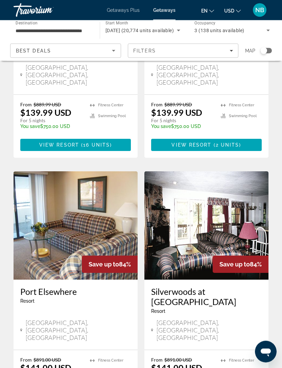
scroll to position [1236, 0]
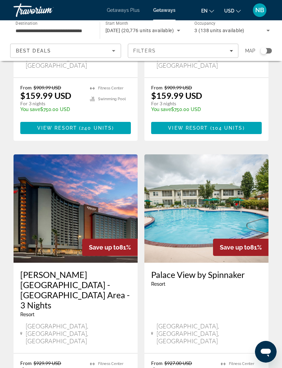
scroll to position [1256, 0]
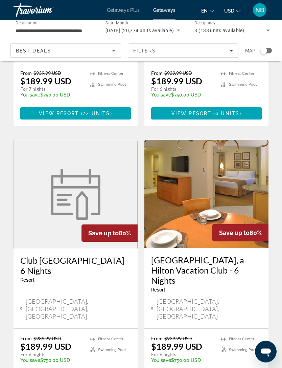
scroll to position [1236, 0]
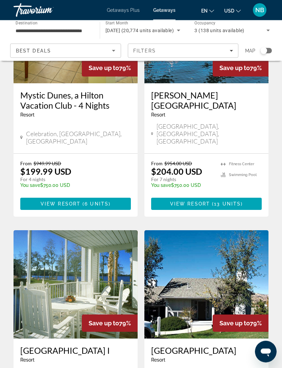
scroll to position [1160, 0]
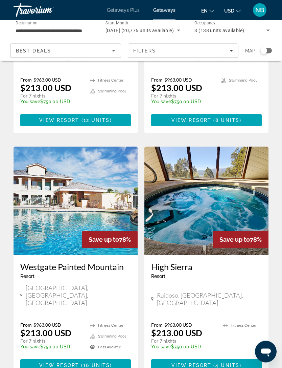
scroll to position [1236, 0]
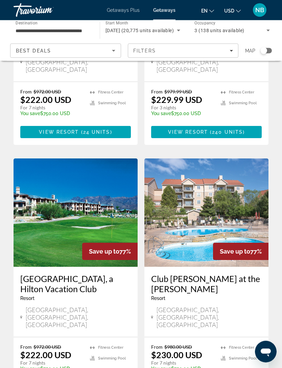
scroll to position [1256, 0]
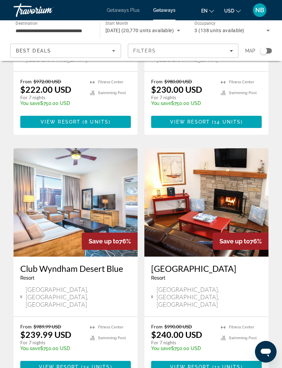
scroll to position [1236, 0]
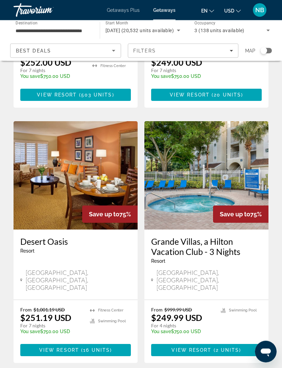
scroll to position [1205, 0]
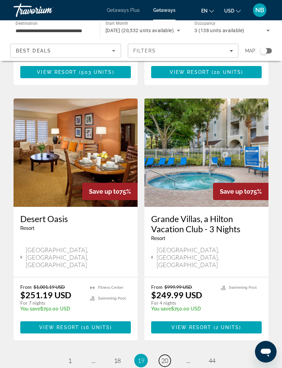
click at [167, 356] on span "20" at bounding box center [164, 359] width 7 height 7
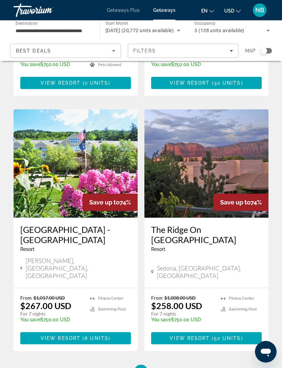
scroll to position [1256, 0]
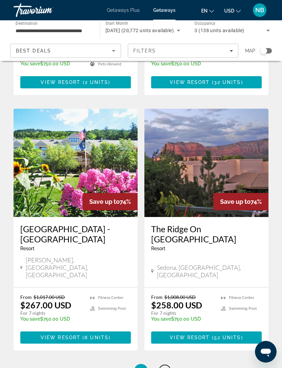
click at [163, 366] on span "21" at bounding box center [164, 369] width 7 height 7
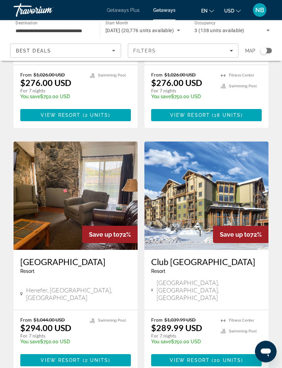
scroll to position [1236, 0]
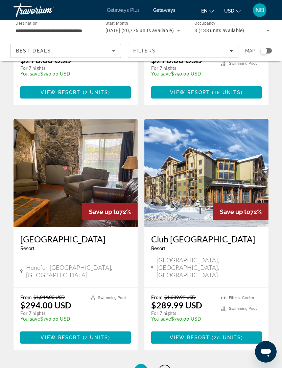
click at [168, 364] on link "page 22" at bounding box center [165, 370] width 12 height 12
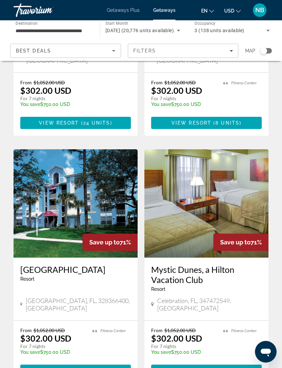
scroll to position [1236, 0]
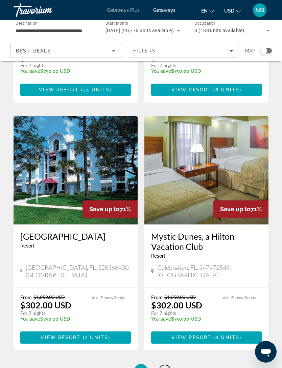
click at [166, 366] on span "23" at bounding box center [164, 369] width 7 height 7
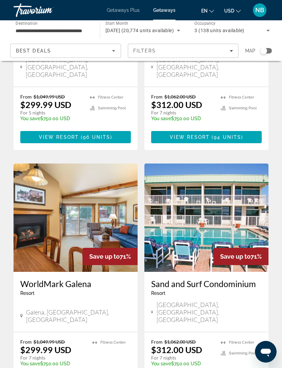
scroll to position [1246, 0]
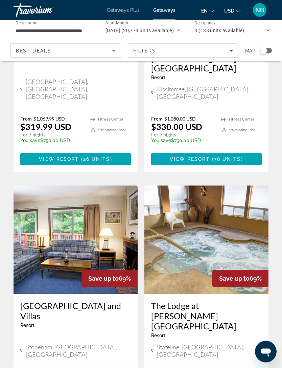
scroll to position [1188, 0]
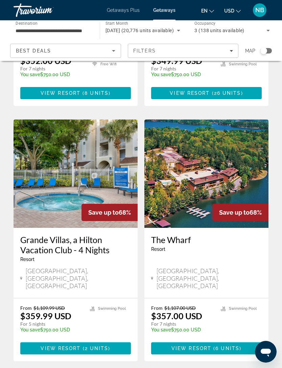
scroll to position [1226, 0]
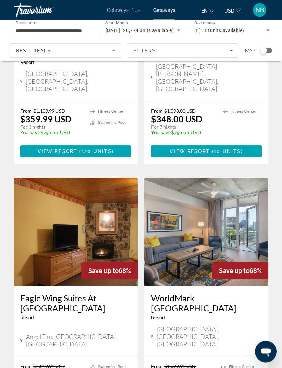
scroll to position [1246, 0]
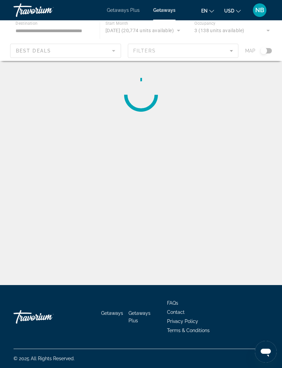
click at [208, 244] on div "**********" at bounding box center [141, 210] width 282 height 285
click at [176, 246] on div "**********" at bounding box center [141, 210] width 282 height 285
click at [217, 243] on div "**********" at bounding box center [141, 210] width 282 height 285
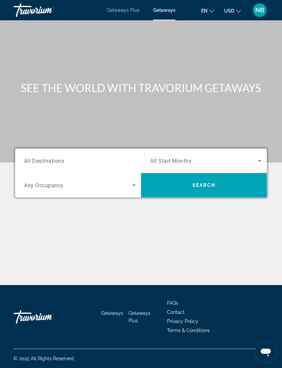
click at [137, 179] on div "Occupancy Any Occupancy" at bounding box center [80, 184] width 122 height 19
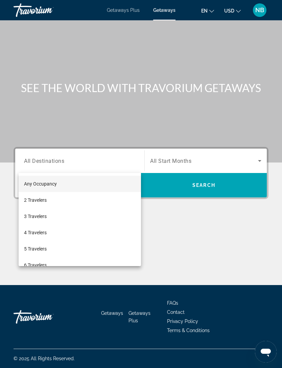
scroll to position [22, 0]
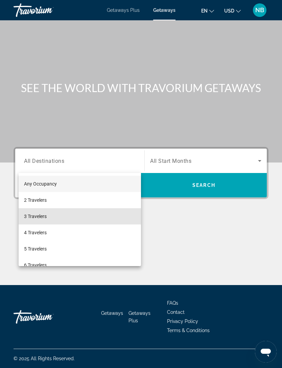
click at [43, 218] on span "3 Travelers" at bounding box center [35, 216] width 23 height 8
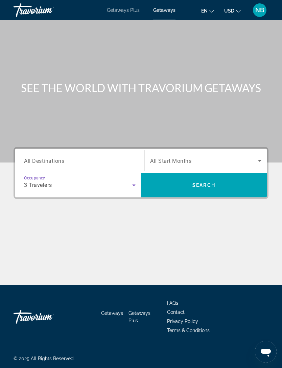
click at [260, 157] on icon "Search widget" at bounding box center [260, 161] width 8 height 8
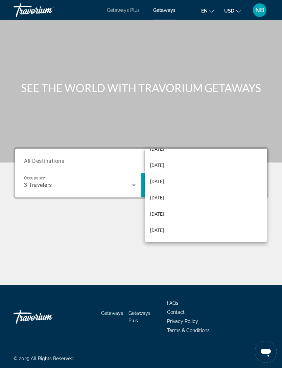
scroll to position [108, 0]
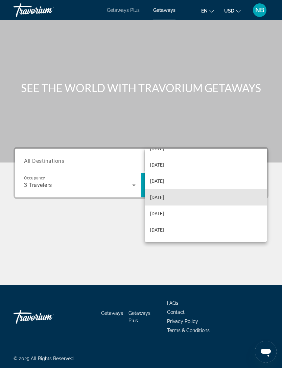
click at [164, 198] on span "[DATE]" at bounding box center [157, 197] width 14 height 8
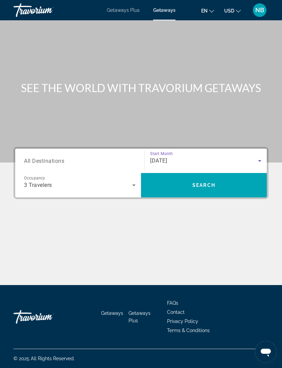
click at [124, 157] on input "Destination All Destinations" at bounding box center [80, 161] width 112 height 8
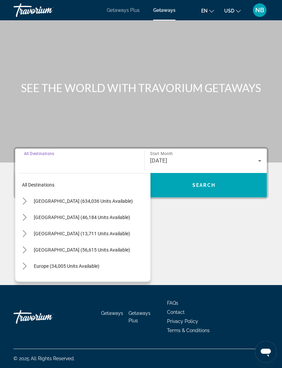
click at [98, 198] on span "[GEOGRAPHIC_DATA] (634,036 units available)" at bounding box center [83, 200] width 99 height 5
type input "**********"
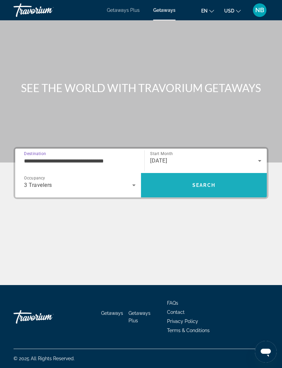
click at [204, 177] on span "Search" at bounding box center [204, 185] width 126 height 16
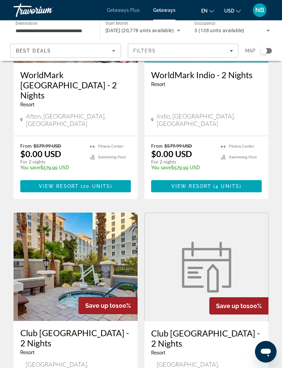
scroll to position [1246, 0]
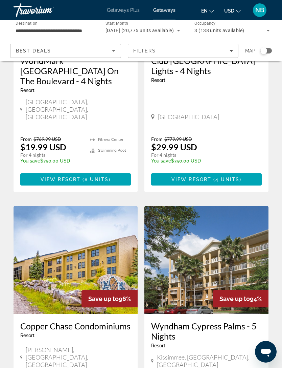
scroll to position [1226, 0]
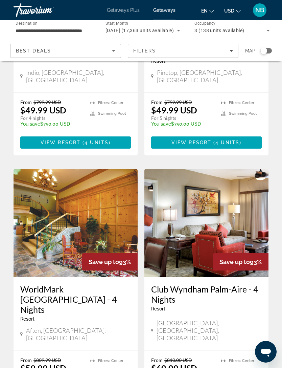
scroll to position [1246, 0]
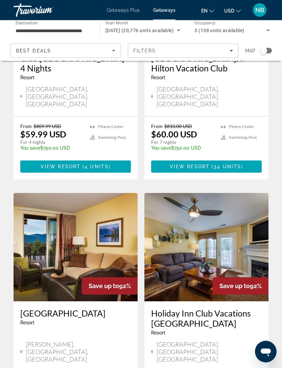
scroll to position [1246, 0]
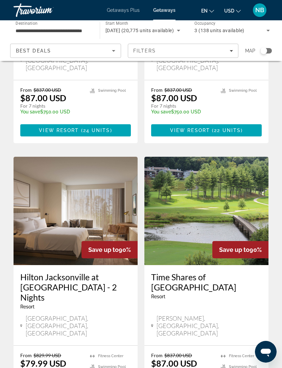
scroll to position [1236, 0]
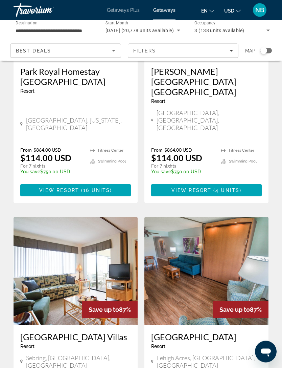
scroll to position [1246, 0]
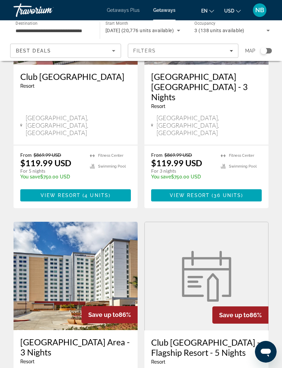
scroll to position [1256, 0]
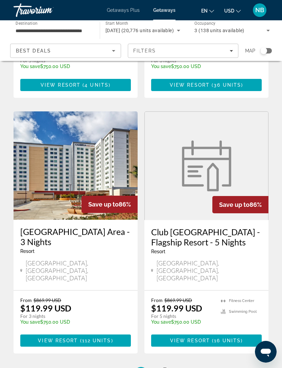
click at [165, 367] on span "11" at bounding box center [164, 373] width 7 height 7
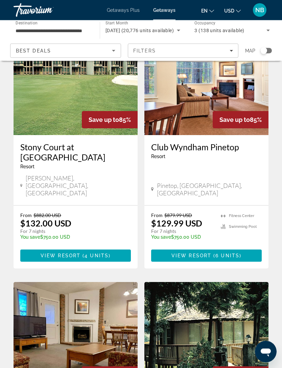
scroll to position [1236, 0]
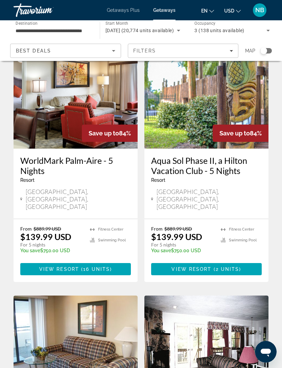
scroll to position [1236, 0]
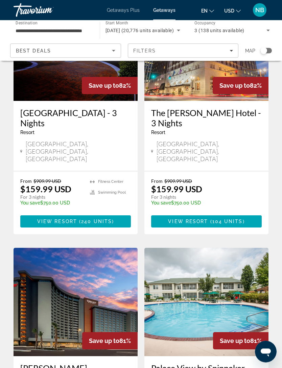
scroll to position [1256, 0]
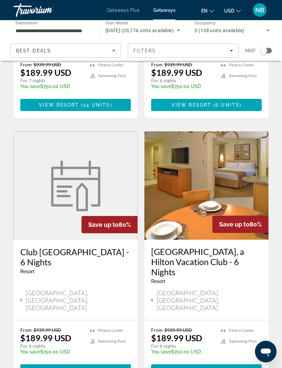
scroll to position [1236, 0]
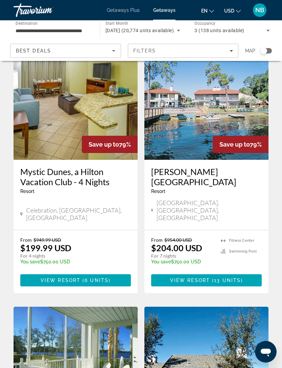
scroll to position [1215, 0]
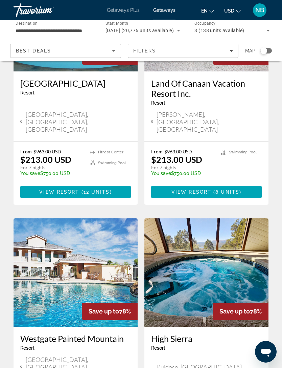
scroll to position [1236, 0]
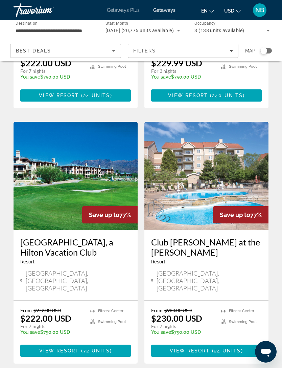
scroll to position [1256, 0]
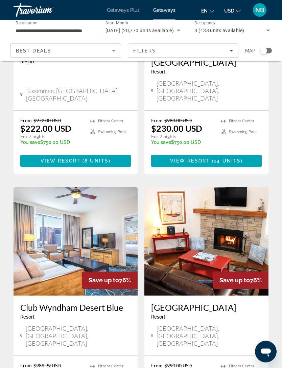
scroll to position [1236, 0]
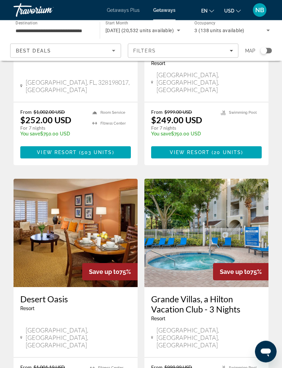
scroll to position [1205, 0]
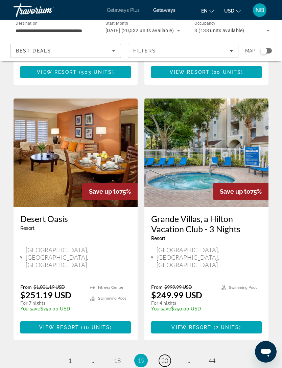
click at [165, 356] on span "20" at bounding box center [164, 359] width 7 height 7
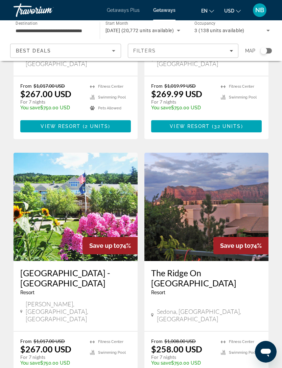
scroll to position [1256, 0]
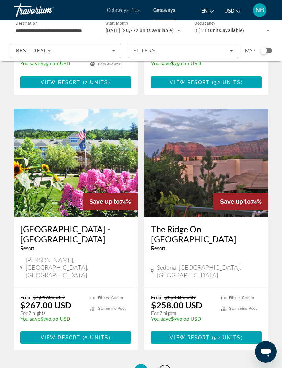
click at [165, 366] on span "21" at bounding box center [164, 369] width 7 height 7
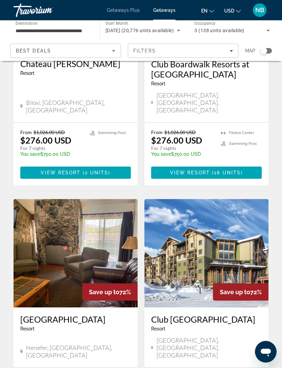
scroll to position [1236, 0]
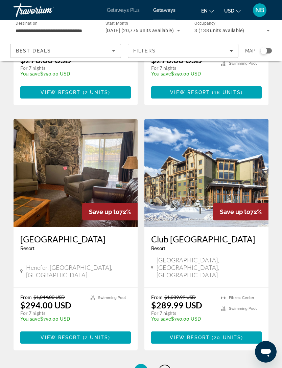
click at [166, 366] on span "22" at bounding box center [164, 369] width 7 height 7
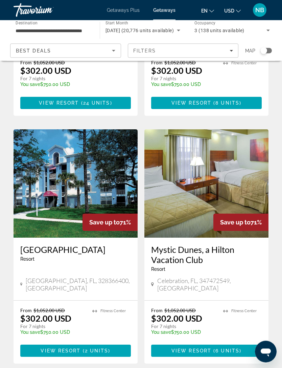
scroll to position [1236, 0]
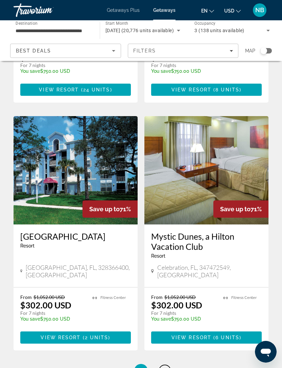
click at [168, 366] on span "23" at bounding box center [164, 369] width 7 height 7
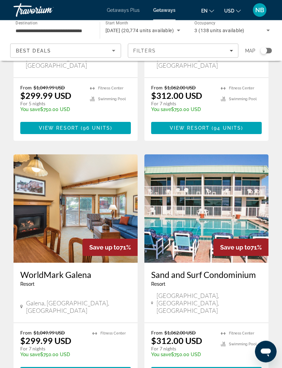
scroll to position [1228, 0]
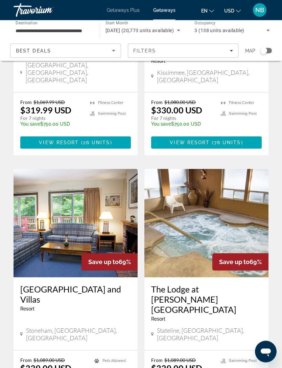
scroll to position [1203, 0]
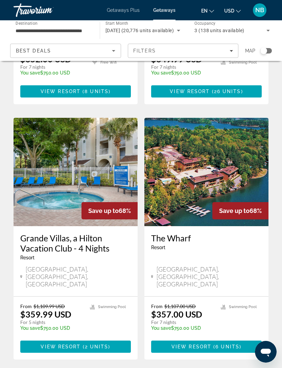
scroll to position [1226, 0]
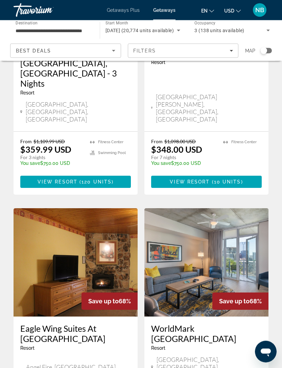
scroll to position [1175, 0]
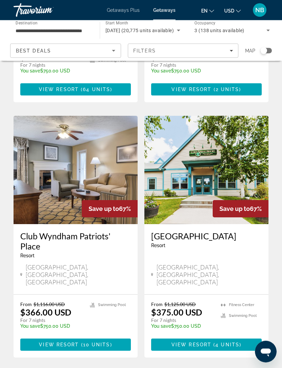
scroll to position [1236, 0]
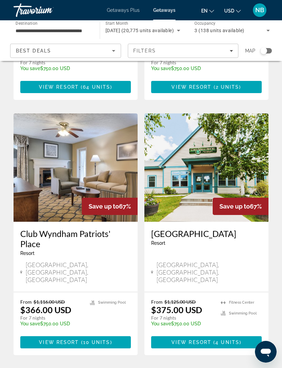
click at [167, 367] on span "28" at bounding box center [164, 374] width 7 height 7
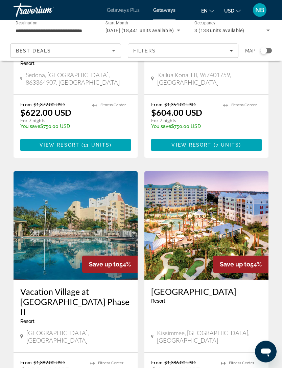
scroll to position [1211, 0]
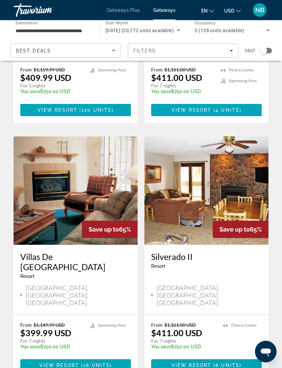
scroll to position [1226, 0]
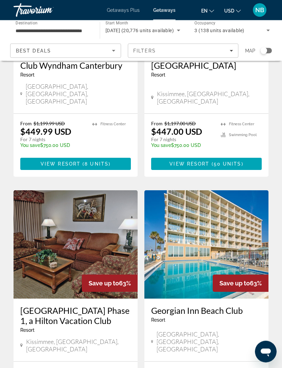
scroll to position [1175, 0]
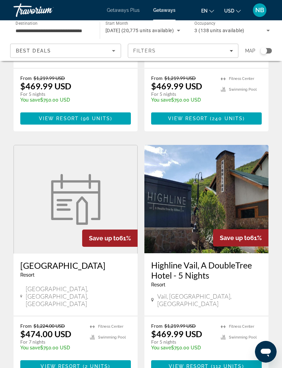
scroll to position [1236, 0]
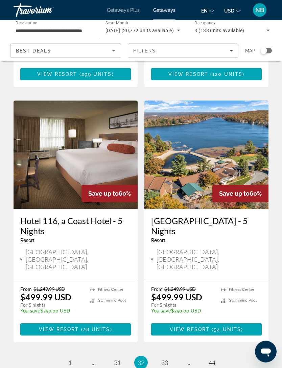
scroll to position [1256, 0]
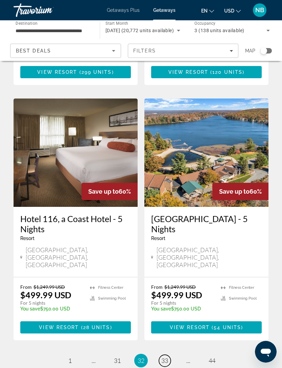
click at [166, 356] on span "33" at bounding box center [164, 359] width 7 height 7
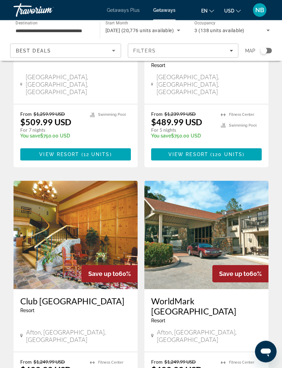
scroll to position [1215, 0]
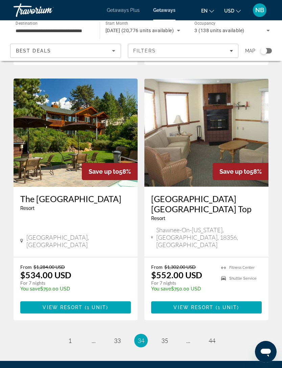
scroll to position [1263, 0]
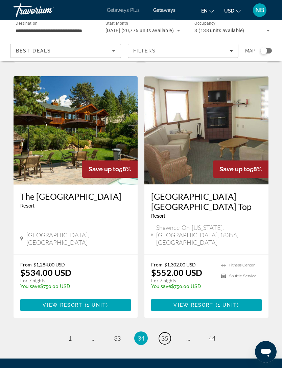
click at [164, 334] on span "35" at bounding box center [164, 337] width 7 height 7
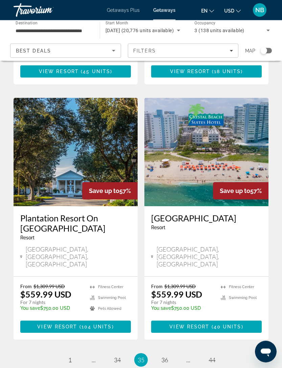
scroll to position [1291, 0]
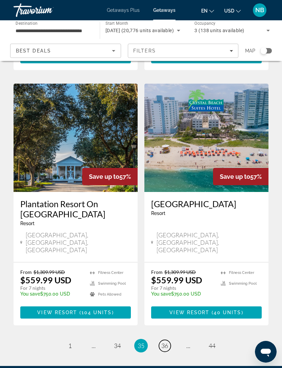
click at [168, 339] on link "page 36" at bounding box center [165, 345] width 12 height 12
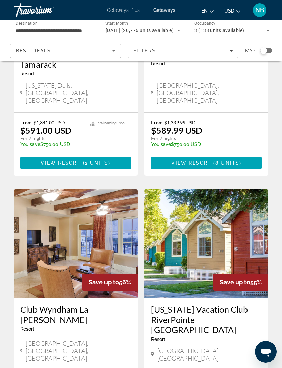
scroll to position [1236, 0]
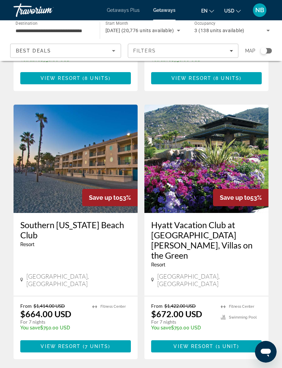
scroll to position [1236, 0]
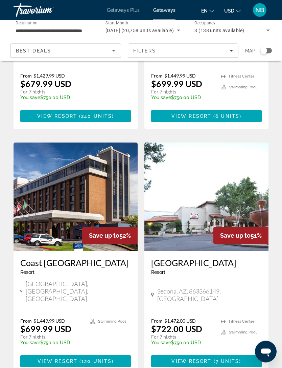
scroll to position [1203, 0]
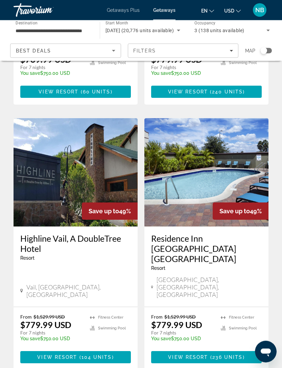
scroll to position [1243, 0]
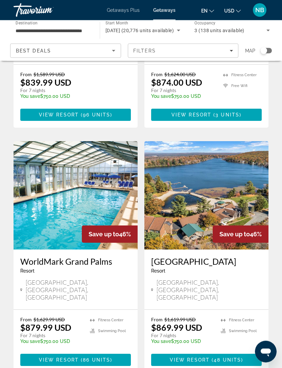
scroll to position [1222, 0]
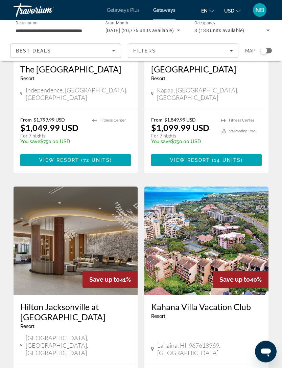
scroll to position [1139, 0]
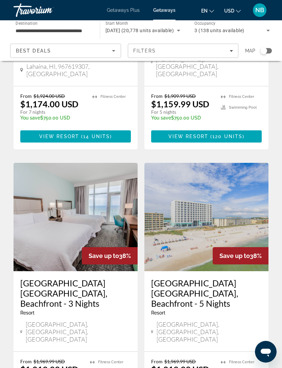
scroll to position [1167, 0]
